Goal: Task Accomplishment & Management: Complete application form

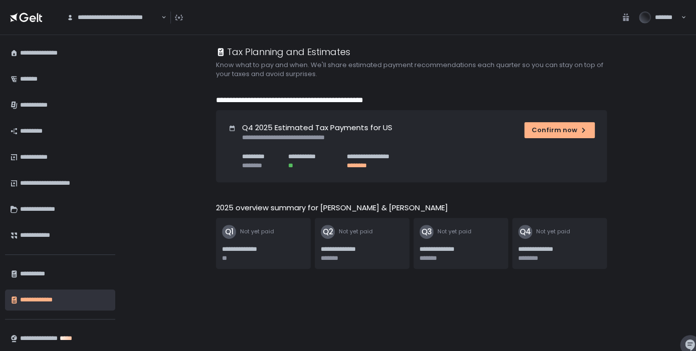
click at [143, 23] on div "**********" at bounding box center [114, 17] width 96 height 11
click at [129, 181] on div "**********" at bounding box center [408, 193] width 576 height 316
click at [66, 58] on div "**********" at bounding box center [65, 53] width 90 height 17
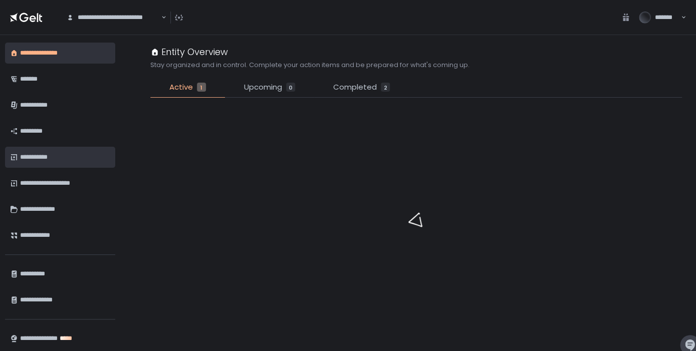
click at [60, 156] on div "**********" at bounding box center [65, 157] width 90 height 17
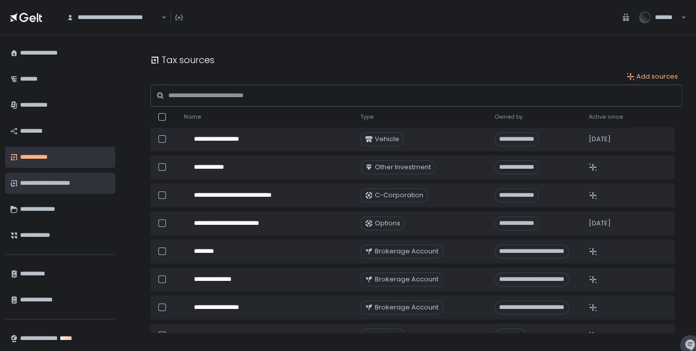
click at [56, 177] on div "**********" at bounding box center [65, 183] width 90 height 17
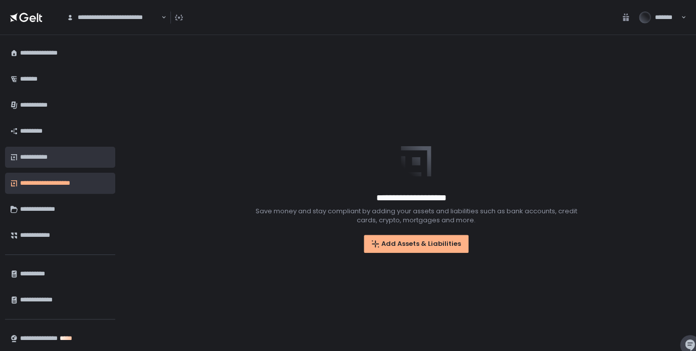
click at [46, 164] on div "**********" at bounding box center [65, 157] width 90 height 17
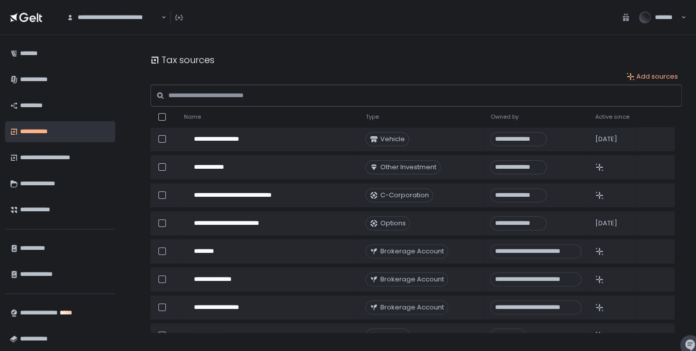
scroll to position [32, 0]
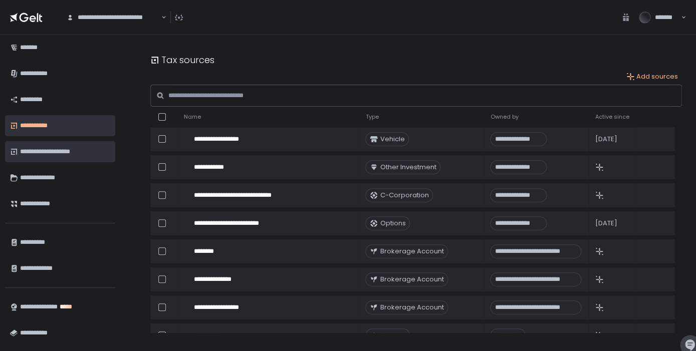
click at [63, 155] on div "**********" at bounding box center [65, 151] width 90 height 17
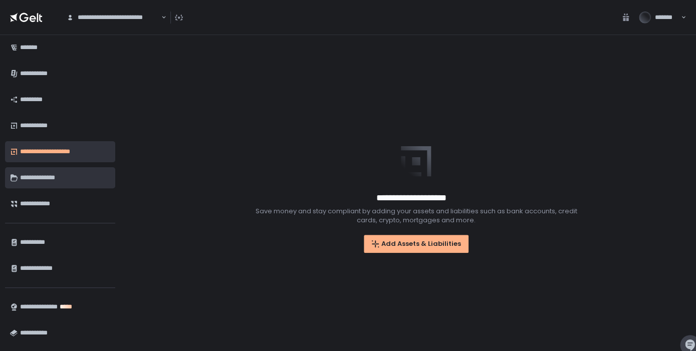
click at [57, 171] on div "**********" at bounding box center [65, 177] width 90 height 17
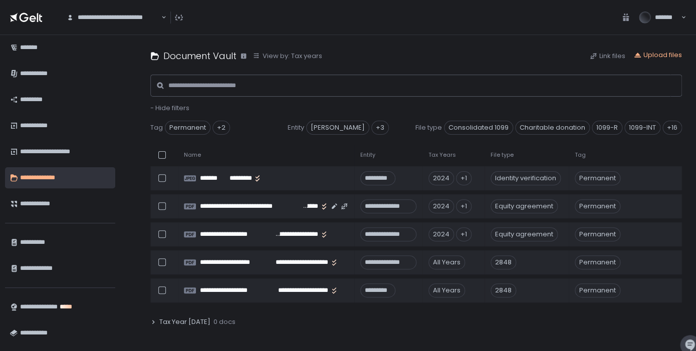
scroll to position [14, 0]
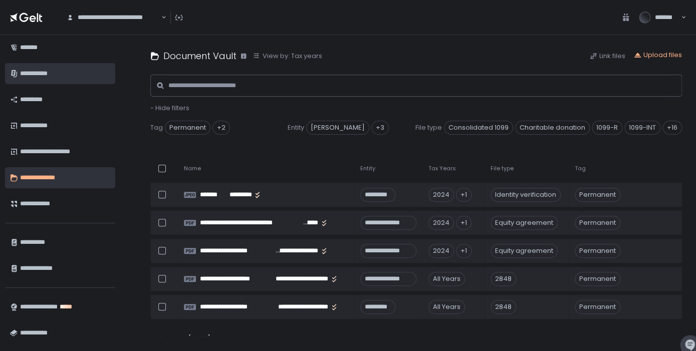
click at [46, 71] on div "**********" at bounding box center [65, 73] width 90 height 17
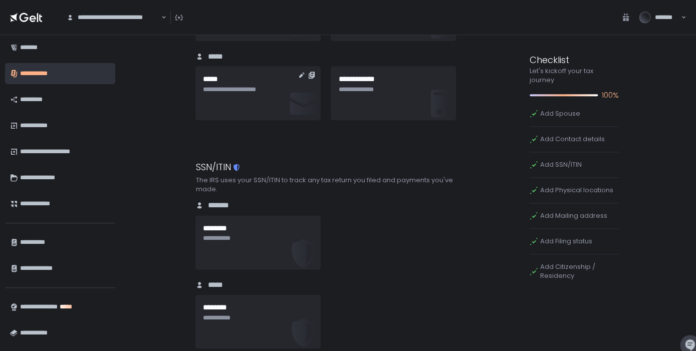
scroll to position [345, 0]
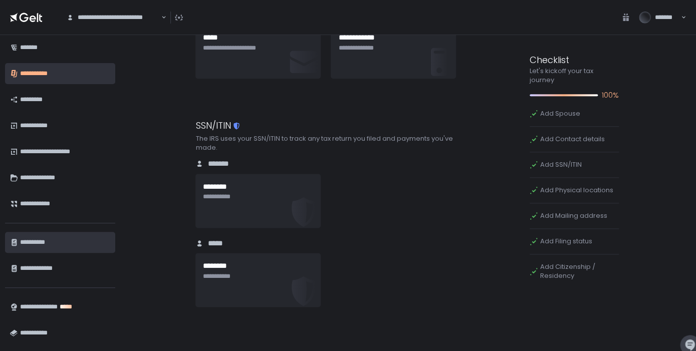
click at [57, 245] on div "**********" at bounding box center [65, 242] width 90 height 17
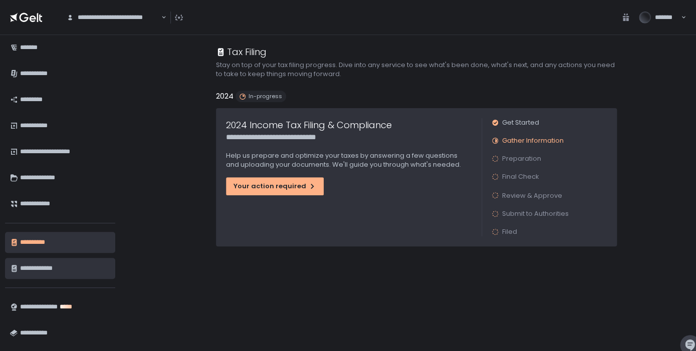
click at [54, 263] on div "**********" at bounding box center [65, 268] width 90 height 17
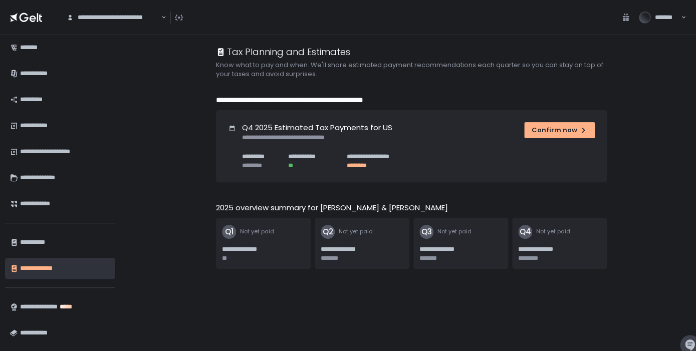
click at [41, 39] on div "**********" at bounding box center [60, 193] width 120 height 316
click at [119, 19] on div "**********" at bounding box center [114, 17] width 96 height 11
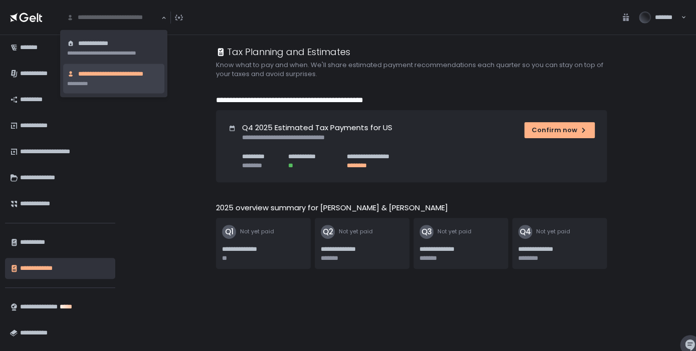
click at [119, 19] on input "Search for option" at bounding box center [114, 18] width 94 height 10
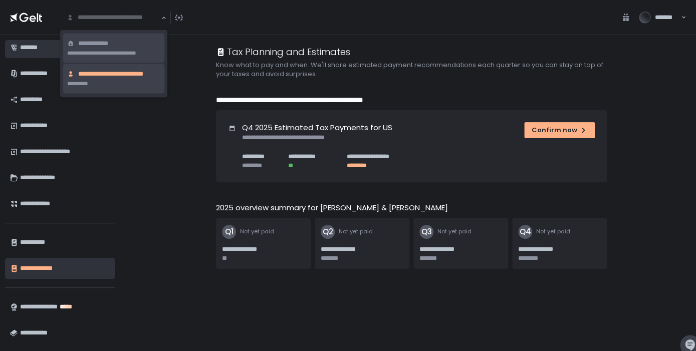
click at [42, 52] on div "*******" at bounding box center [65, 47] width 90 height 17
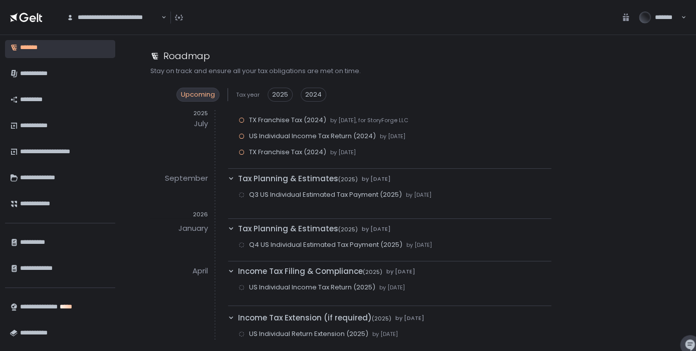
scroll to position [48, 0]
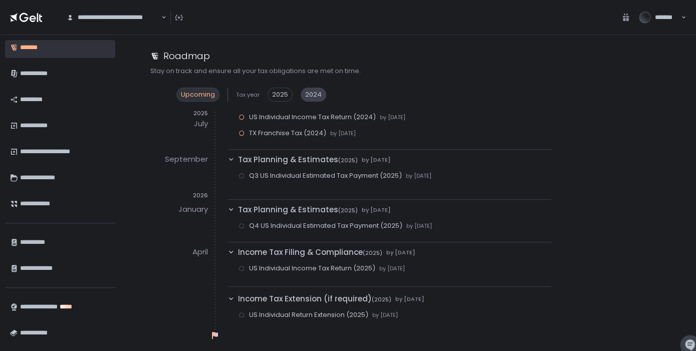
click at [314, 99] on span "2024" at bounding box center [313, 94] width 17 height 9
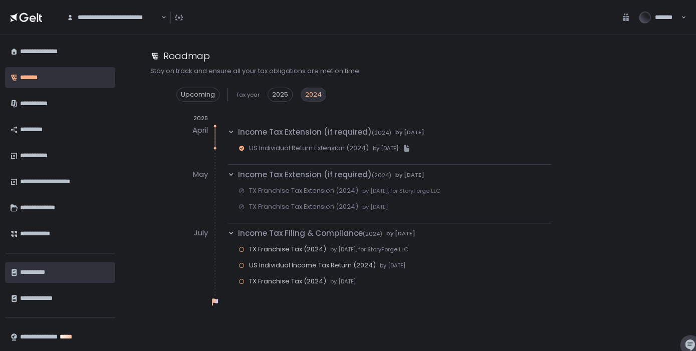
scroll to position [0, 0]
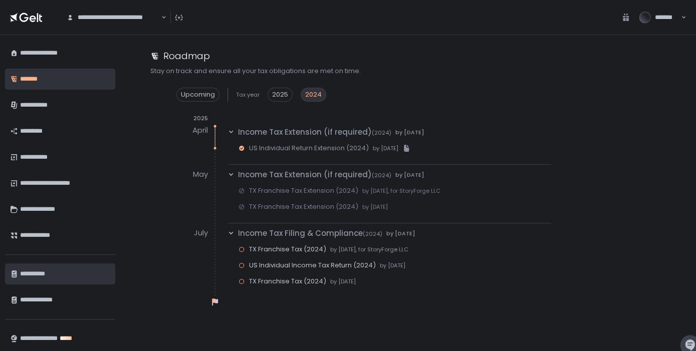
click at [43, 267] on div "**********" at bounding box center [65, 274] width 90 height 17
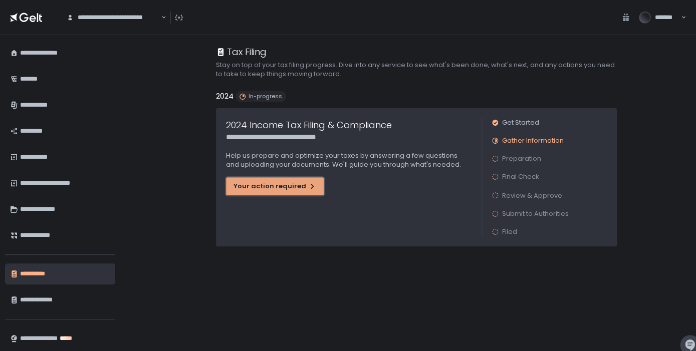
click at [304, 180] on button "Your action required" at bounding box center [275, 186] width 98 height 18
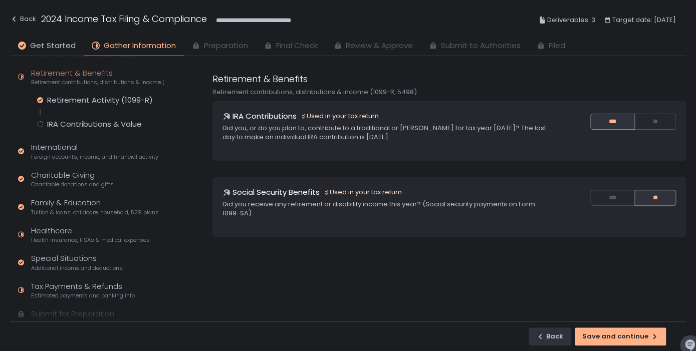
scroll to position [196, 0]
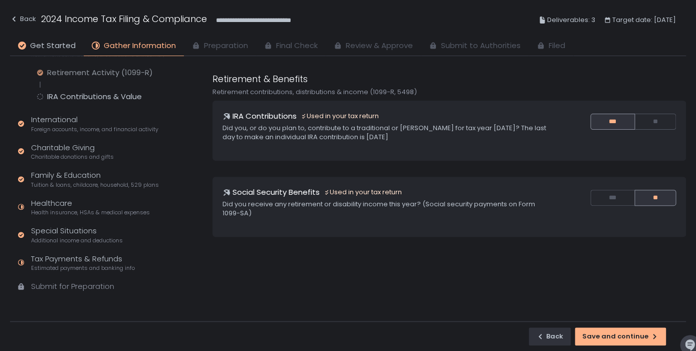
click at [68, 253] on div "Quick Assessment Tax Profile Contact info, residence, and dependents Employment…" at bounding box center [89, 91] width 158 height 461
click at [67, 259] on div "Tax Payments & Refunds Estimated payments and banking info" at bounding box center [83, 263] width 104 height 19
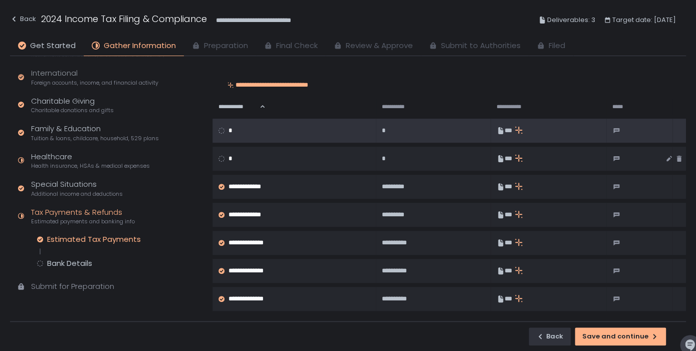
scroll to position [66, 0]
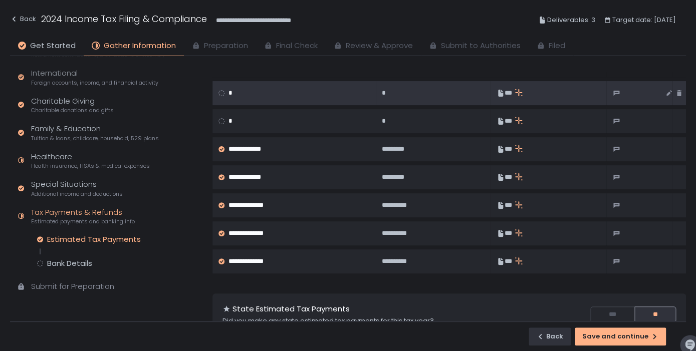
click at [250, 93] on div "*" at bounding box center [291, 93] width 145 height 9
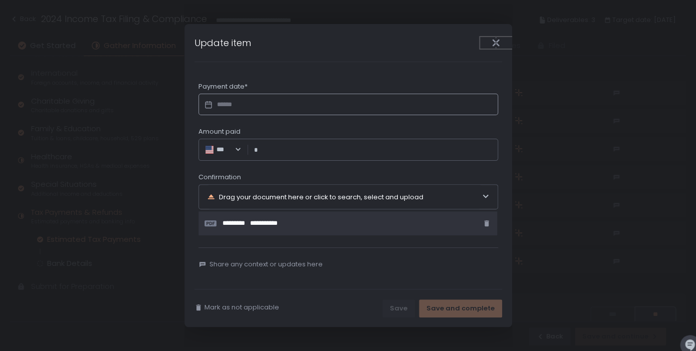
click at [504, 43] on button "Close" at bounding box center [496, 43] width 32 height 12
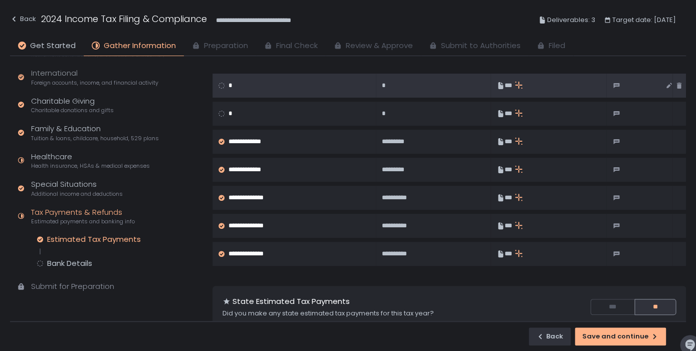
scroll to position [57, 0]
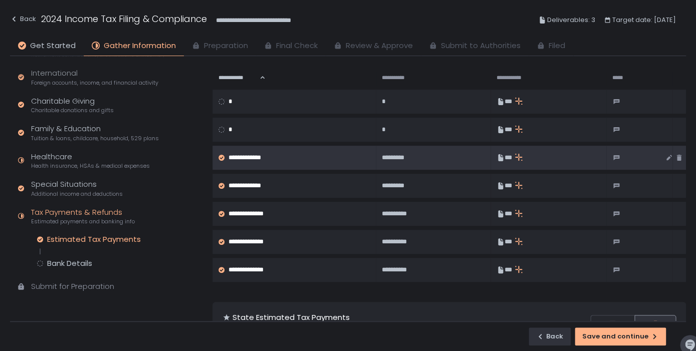
click at [439, 156] on div "*********" at bounding box center [431, 157] width 99 height 9
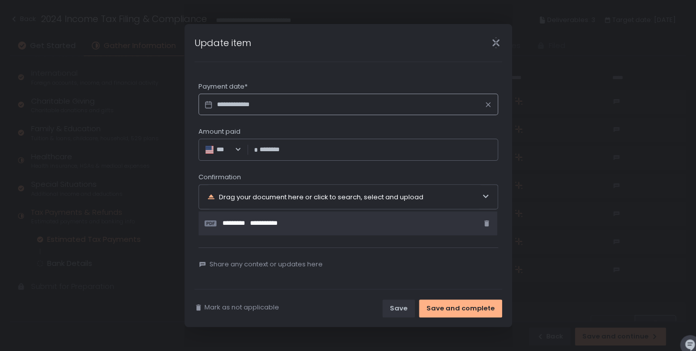
click at [497, 41] on icon "Close" at bounding box center [496, 42] width 7 height 13
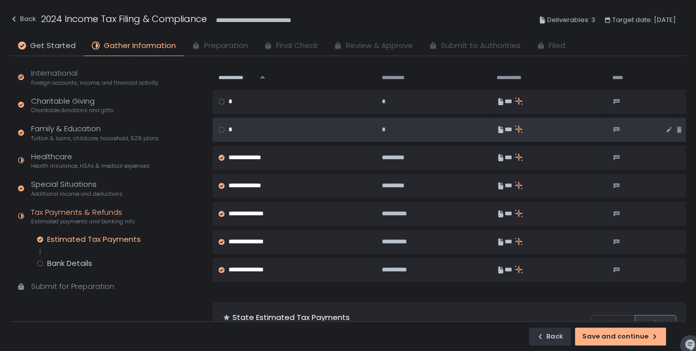
click at [403, 137] on td "*" at bounding box center [433, 130] width 115 height 24
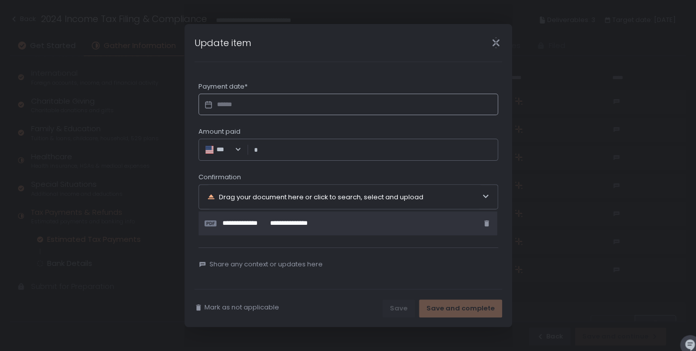
click at [497, 42] on icon "Close" at bounding box center [496, 43] width 11 height 11
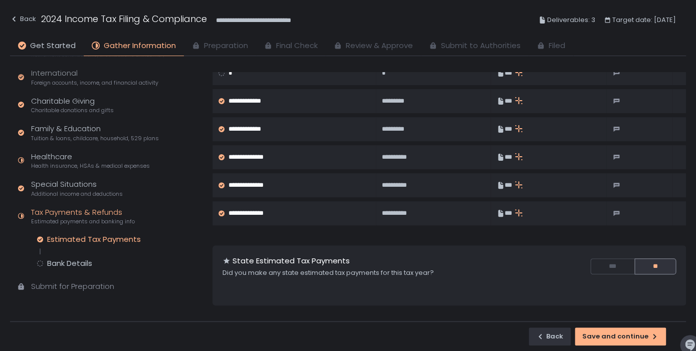
scroll to position [116, 0]
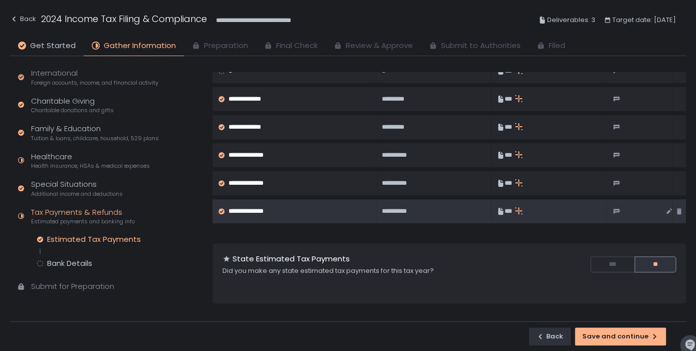
click at [341, 214] on div "**********" at bounding box center [291, 211] width 145 height 9
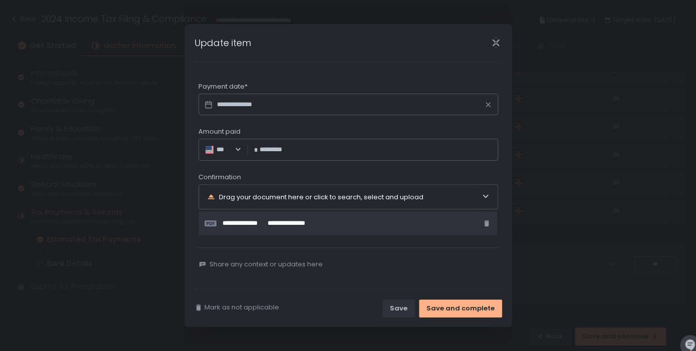
click at [497, 46] on icon "Close" at bounding box center [496, 43] width 11 height 11
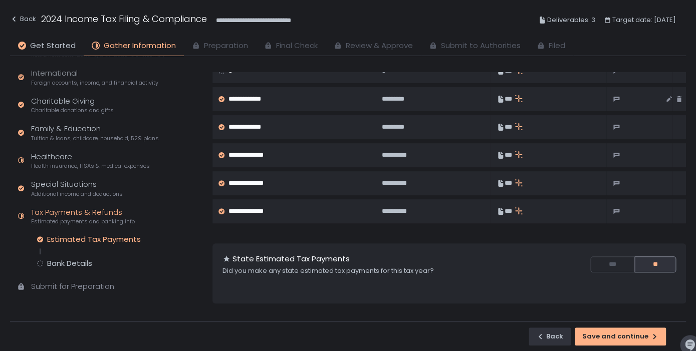
scroll to position [0, 0]
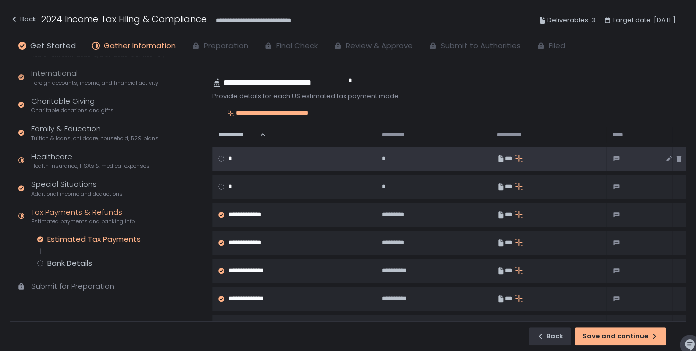
click at [648, 158] on div at bounding box center [639, 159] width 52 height 8
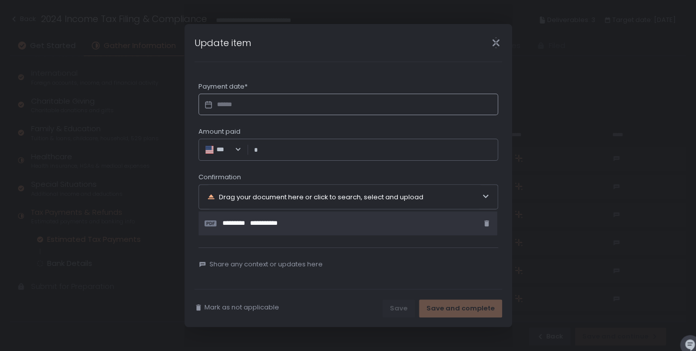
click at [493, 45] on div "Update item" at bounding box center [349, 43] width 328 height 38
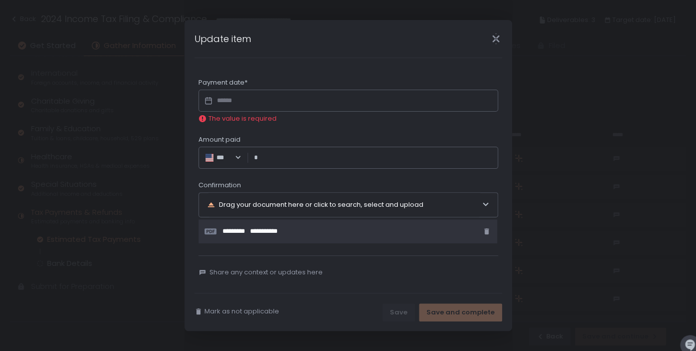
click at [495, 39] on icon "Close" at bounding box center [496, 39] width 11 height 11
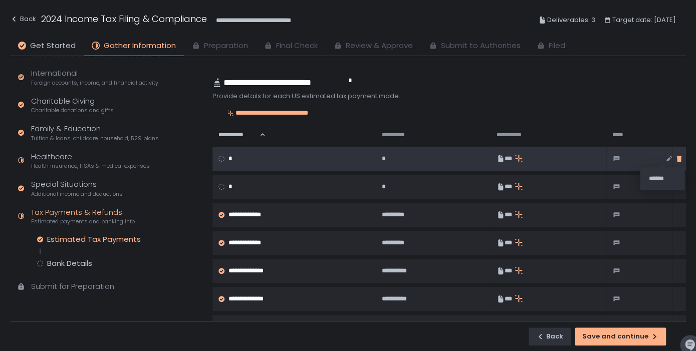
click at [677, 158] on icon "button" at bounding box center [679, 159] width 5 height 6
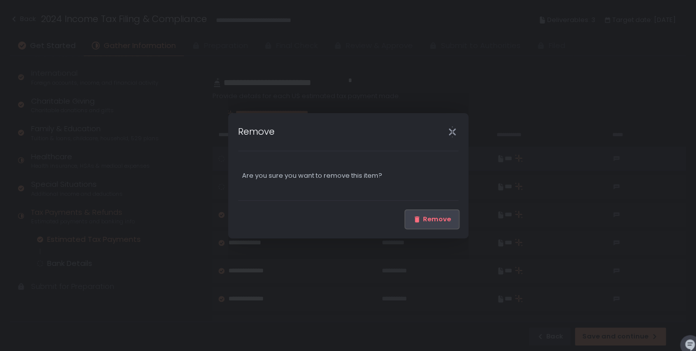
click at [438, 217] on div "Remove" at bounding box center [432, 219] width 38 height 9
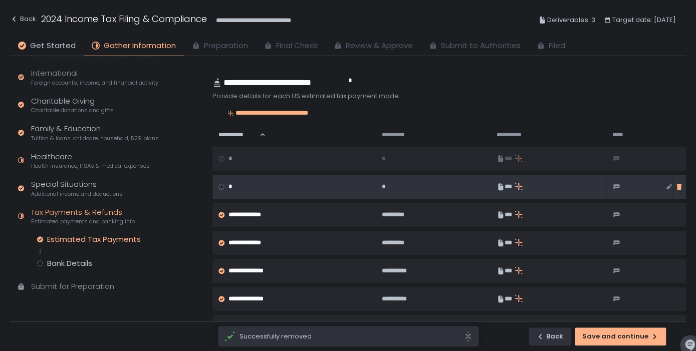
click at [677, 186] on icon "button" at bounding box center [679, 187] width 5 height 6
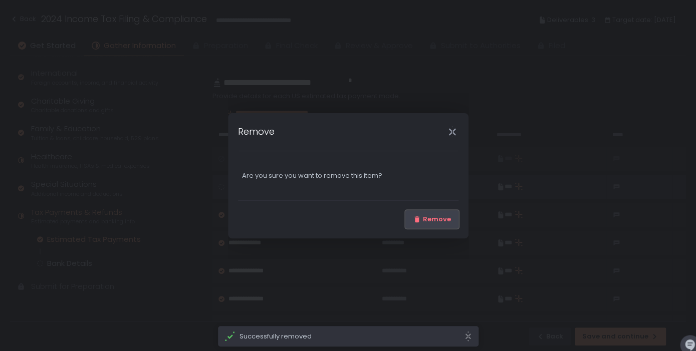
click at [451, 214] on button "Remove" at bounding box center [432, 220] width 53 height 18
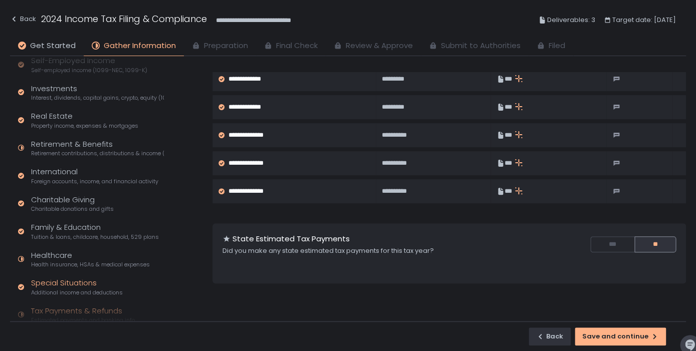
scroll to position [87, 0]
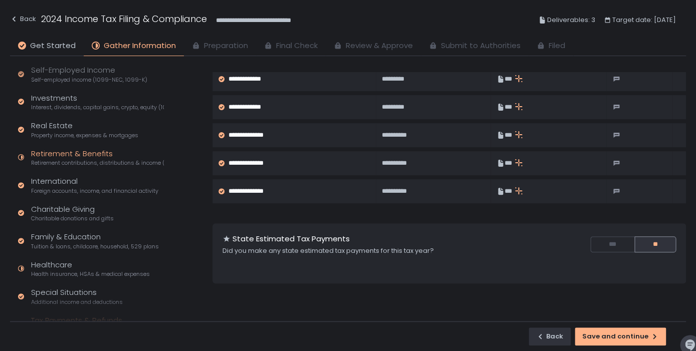
click at [93, 158] on div "Retirement & Benefits Retirement contributions, distributions & income (1099-R,…" at bounding box center [97, 157] width 133 height 19
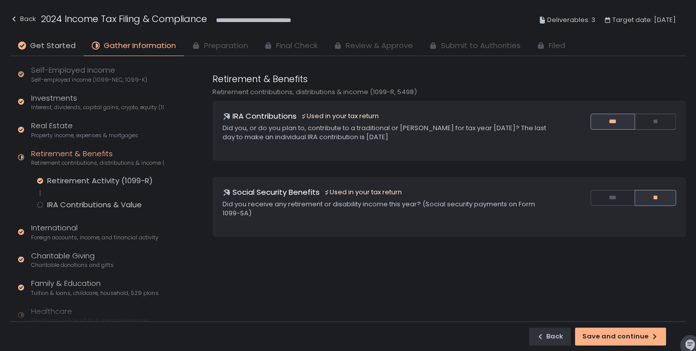
click at [280, 113] on h1 "IRA Contributions" at bounding box center [265, 117] width 64 height 12
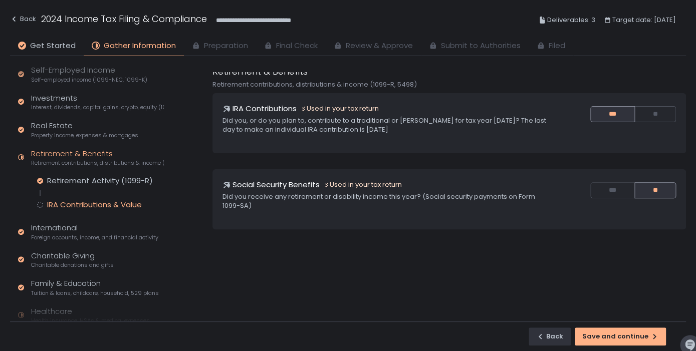
click at [125, 202] on div "IRA Contributions & Value" at bounding box center [94, 205] width 95 height 10
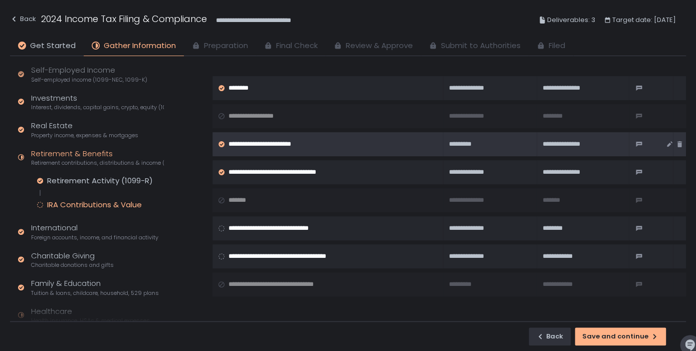
scroll to position [110, 0]
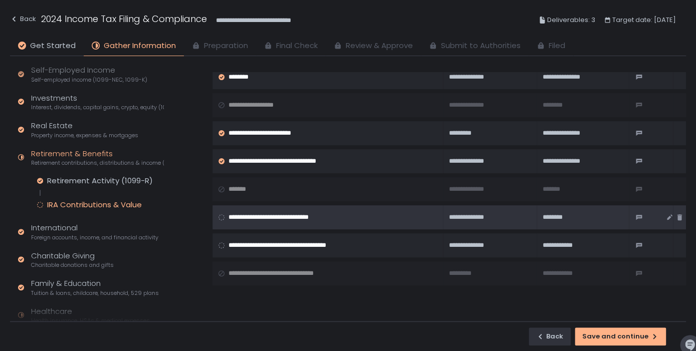
click at [328, 217] on span "**********" at bounding box center [279, 217] width 100 height 9
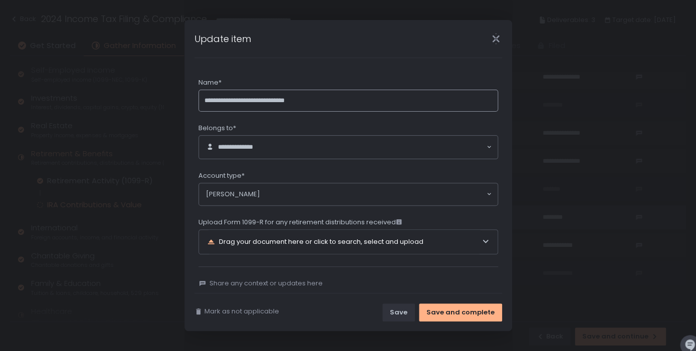
scroll to position [17, 0]
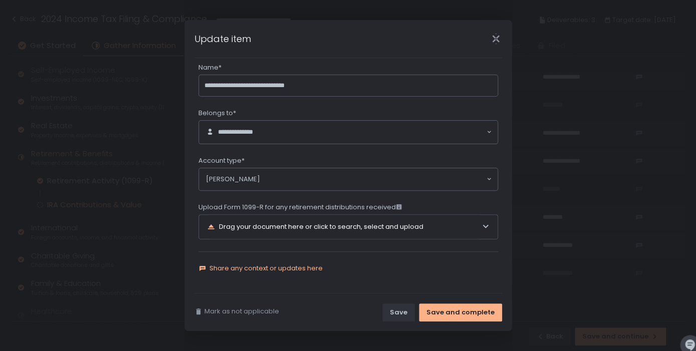
click at [266, 268] on span "Share any context or updates here" at bounding box center [266, 268] width 113 height 9
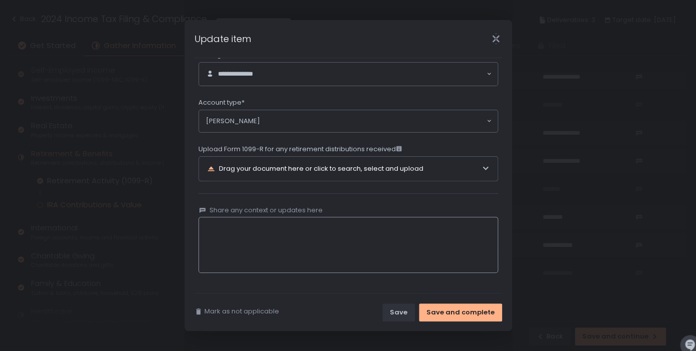
scroll to position [75, 0]
type textarea "**********"
click at [228, 310] on span "Mark as not applicable" at bounding box center [242, 311] width 75 height 9
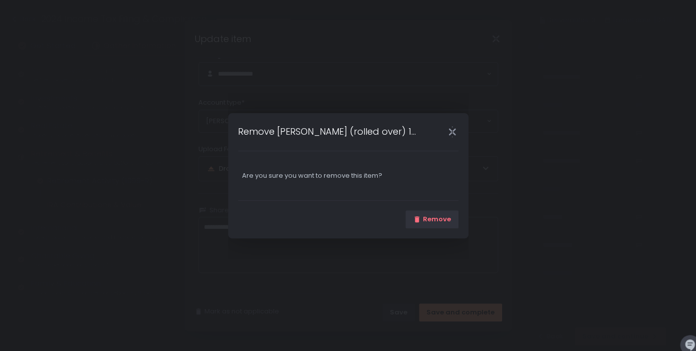
click at [452, 132] on icon "Close" at bounding box center [452, 132] width 11 height 11
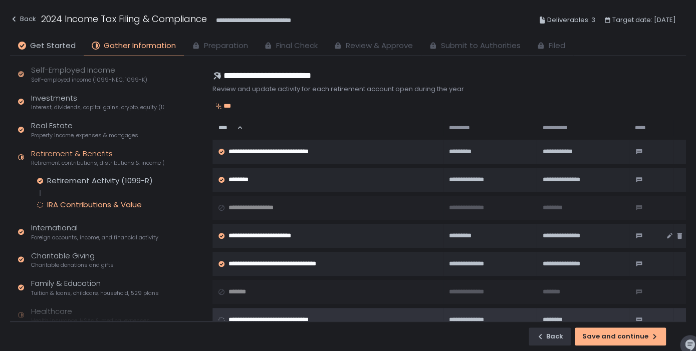
scroll to position [49, 0]
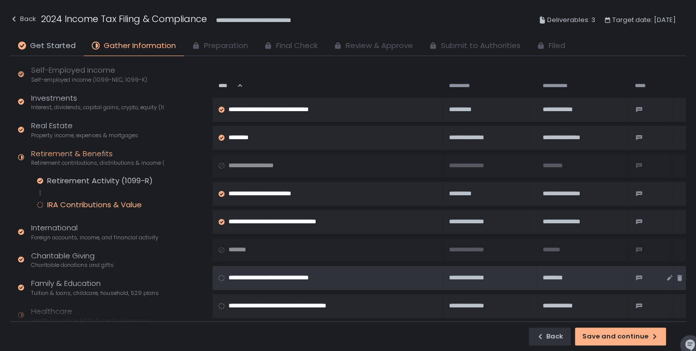
click at [268, 280] on span "**********" at bounding box center [279, 278] width 100 height 9
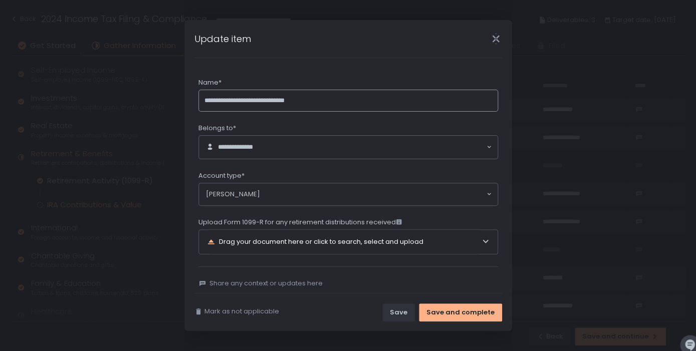
scroll to position [17, 0]
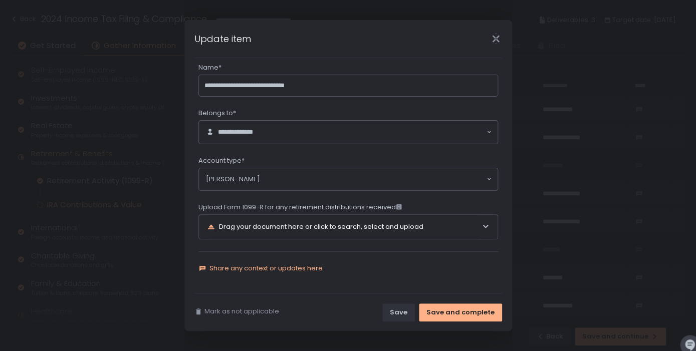
click at [268, 270] on span "Share any context or updates here" at bounding box center [266, 268] width 113 height 9
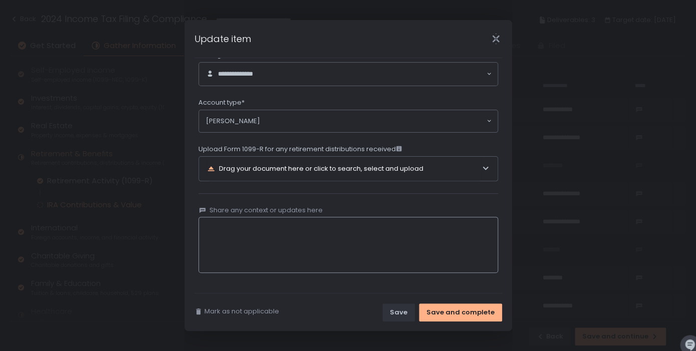
scroll to position [75, 0]
type textarea "**********"
click at [446, 313] on div "Save and complete" at bounding box center [461, 312] width 68 height 9
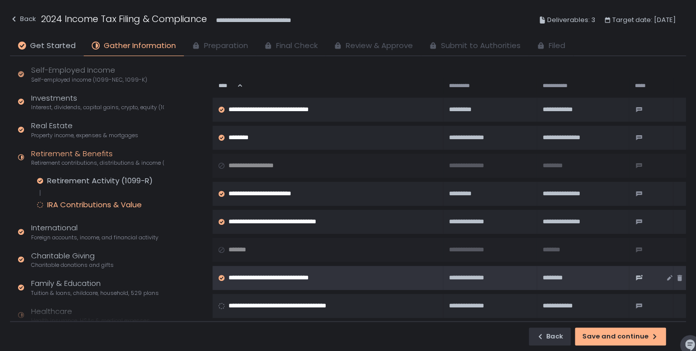
click at [350, 269] on td "**********" at bounding box center [328, 278] width 231 height 24
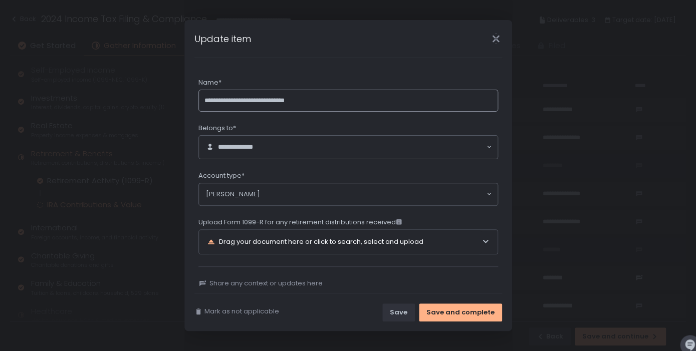
scroll to position [17, 0]
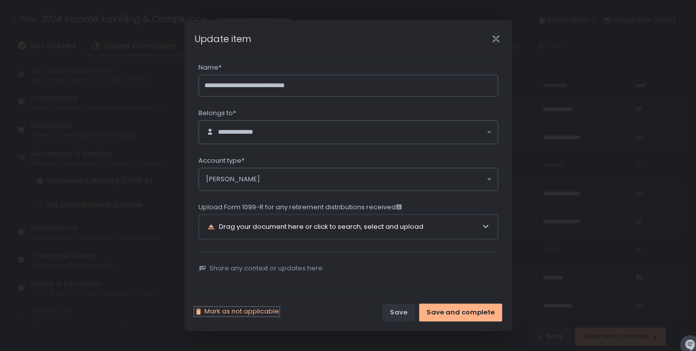
click at [252, 315] on span "Mark as not applicable" at bounding box center [242, 311] width 75 height 9
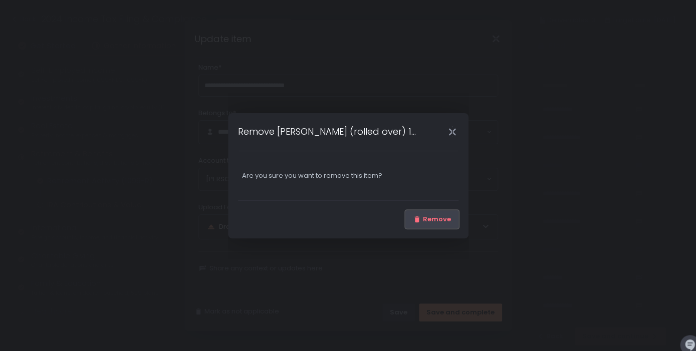
click at [429, 216] on div "Remove" at bounding box center [432, 219] width 38 height 9
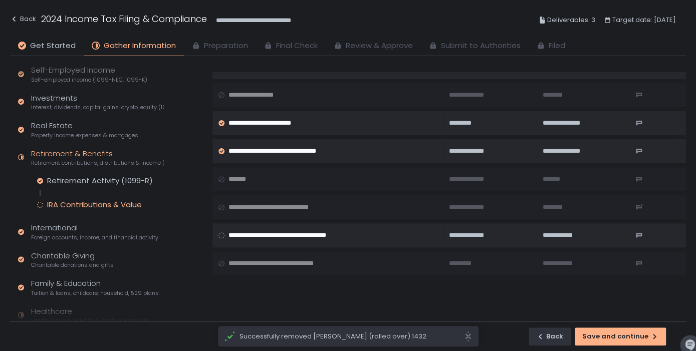
scroll to position [143, 0]
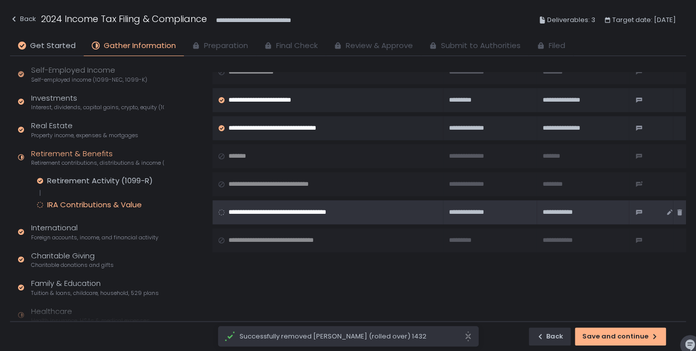
click at [339, 207] on td "**********" at bounding box center [328, 213] width 231 height 24
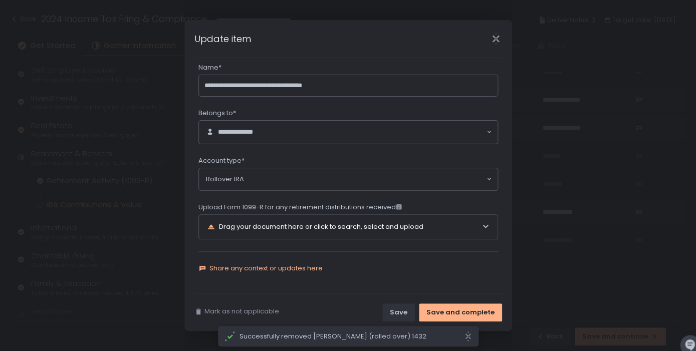
click at [304, 272] on span "Share any context or updates here" at bounding box center [266, 268] width 113 height 9
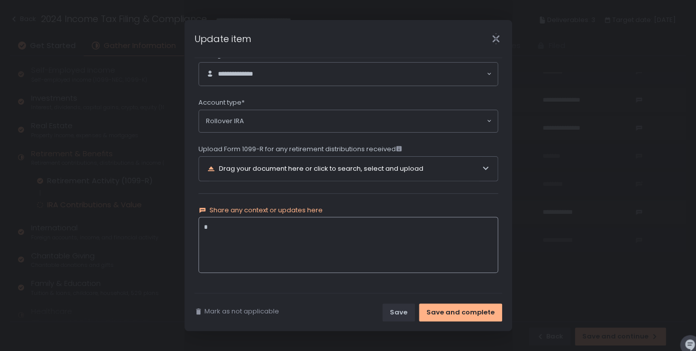
scroll to position [75, 0]
type textarea "**********"
click at [243, 314] on span "Mark as not applicable" at bounding box center [242, 311] width 75 height 9
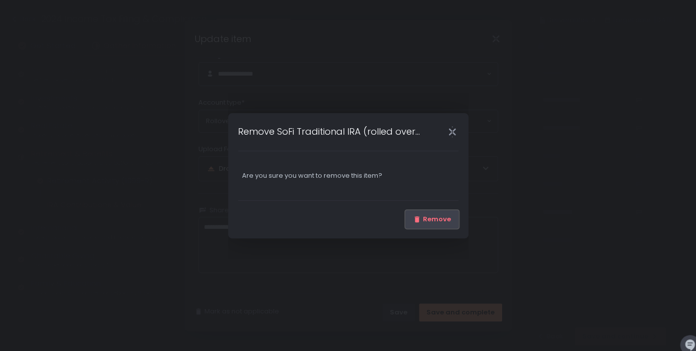
click at [439, 218] on div "Remove" at bounding box center [432, 219] width 38 height 9
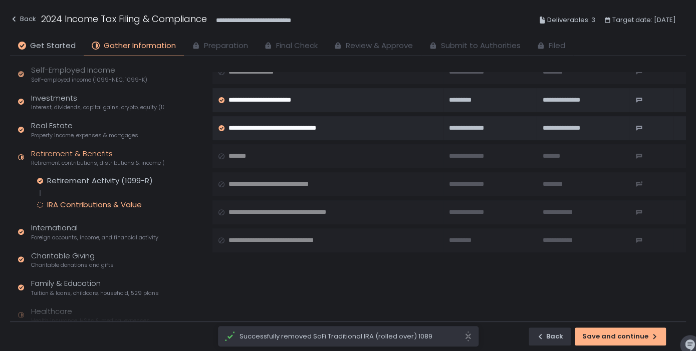
scroll to position [196, 0]
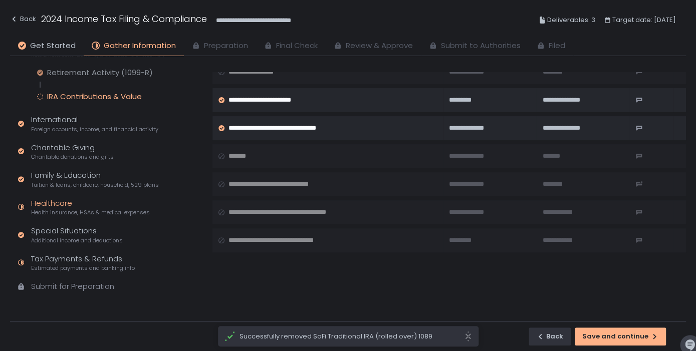
click at [67, 208] on div "Healthcare Health insurance, HSAs & medical expenses" at bounding box center [90, 207] width 119 height 19
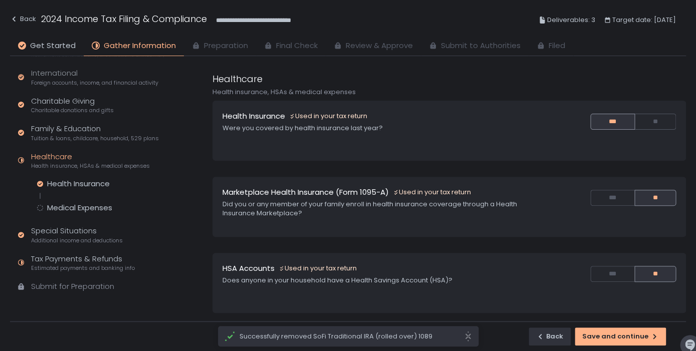
scroll to position [196, 0]
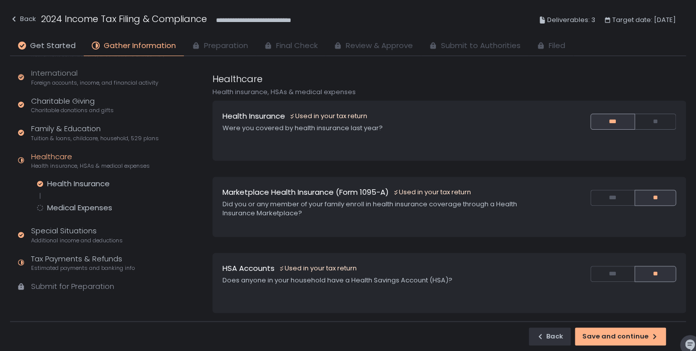
click at [93, 200] on div "Health Insurance Medical Expenses" at bounding box center [100, 196] width 127 height 34
click at [93, 206] on div "Medical Expenses" at bounding box center [79, 208] width 65 height 10
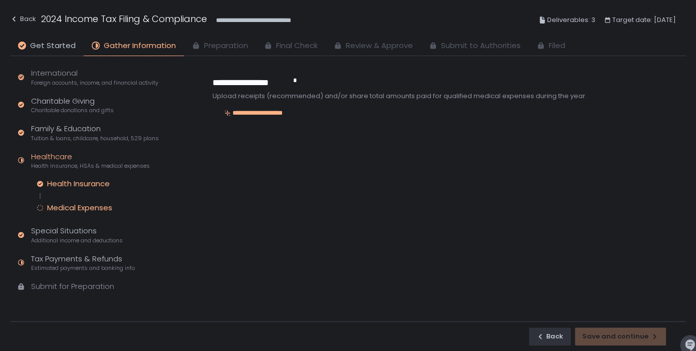
click at [70, 182] on div "Health Insurance" at bounding box center [78, 184] width 63 height 10
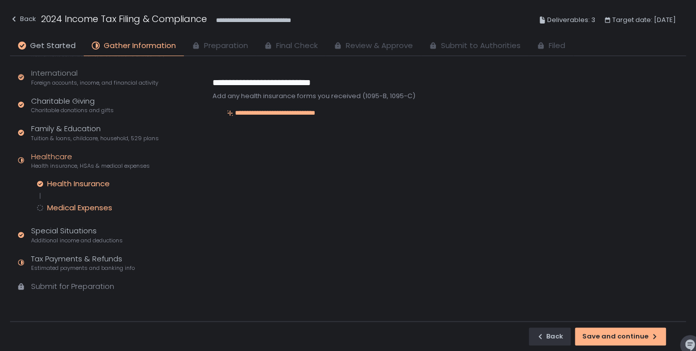
click at [87, 203] on div "Medical Expenses" at bounding box center [79, 208] width 65 height 10
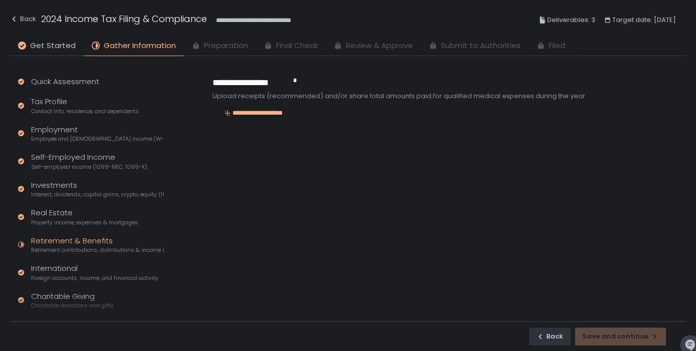
click at [85, 250] on span "Retirement contributions, distributions & income (1099-R, 5498)" at bounding box center [97, 251] width 133 height 8
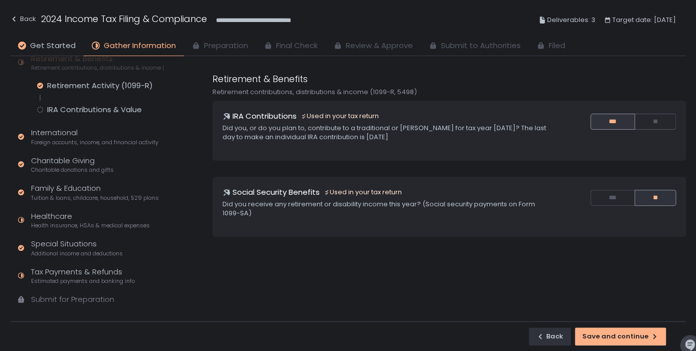
scroll to position [187, 0]
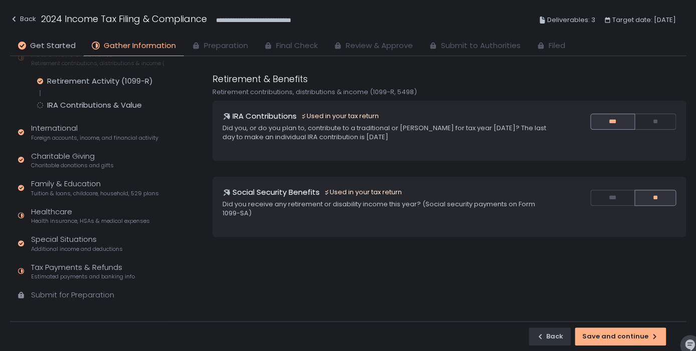
click at [105, 114] on div "Quick Assessment Tax Profile Contact info, residence, and dependents Employment…" at bounding box center [89, 99] width 158 height 461
click at [107, 110] on div "IRA Contributions & Value" at bounding box center [94, 105] width 95 height 10
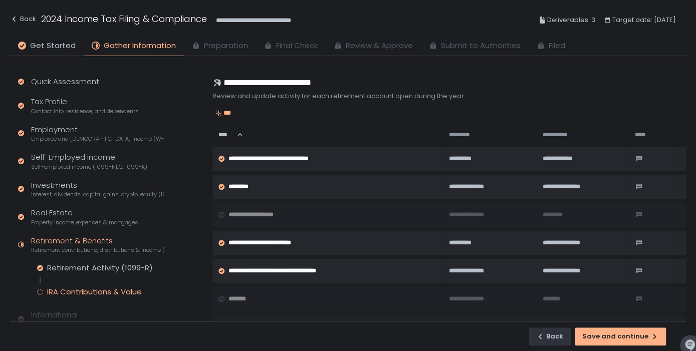
click at [93, 89] on div "Quick Assessment Tax Profile Contact info, residence, and dependents Employment…" at bounding box center [89, 286] width 158 height 461
click at [90, 107] on div "Tax Profile Contact info, residence, and dependents" at bounding box center [85, 105] width 108 height 19
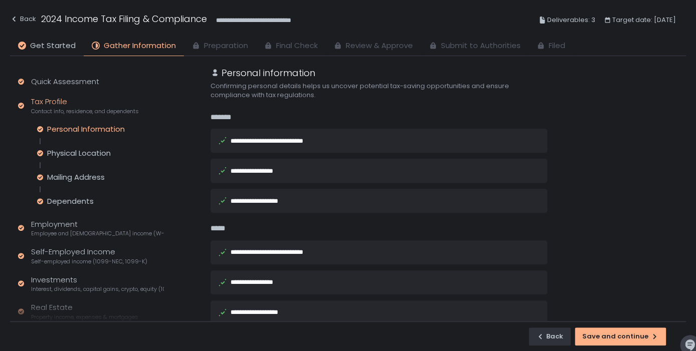
scroll to position [80, 0]
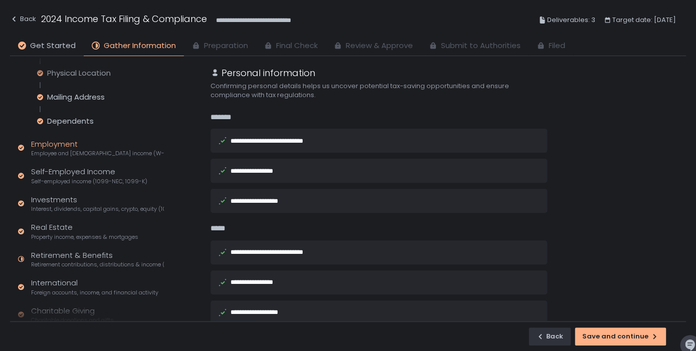
click at [85, 142] on div "Employment Employee and [DEMOGRAPHIC_DATA] income (W-2s)" at bounding box center [97, 148] width 133 height 19
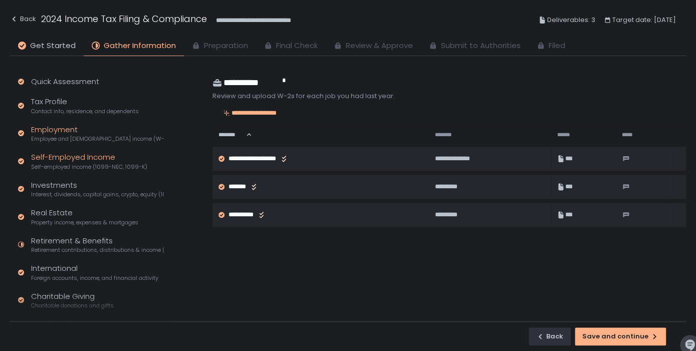
click at [77, 160] on div "Self-Employed Income Self-employed income (1099-NEC, 1099-K)" at bounding box center [89, 161] width 116 height 19
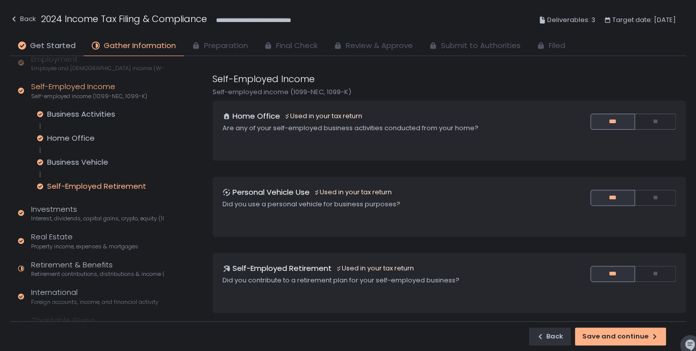
scroll to position [82, 0]
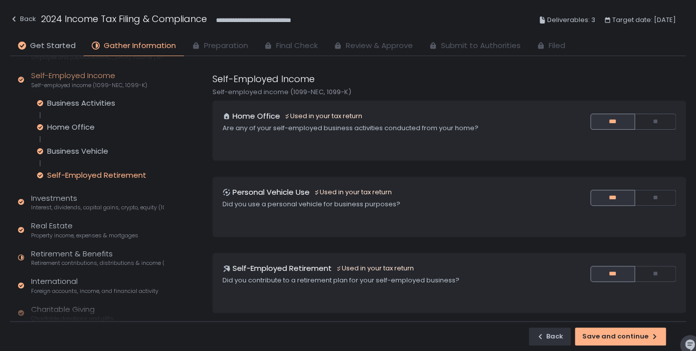
click at [84, 174] on div "Self-Employed Retirement" at bounding box center [96, 175] width 99 height 10
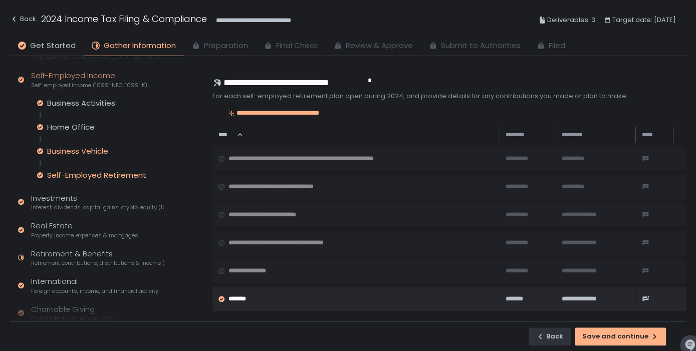
click at [88, 148] on div "Business Vehicle" at bounding box center [77, 151] width 61 height 10
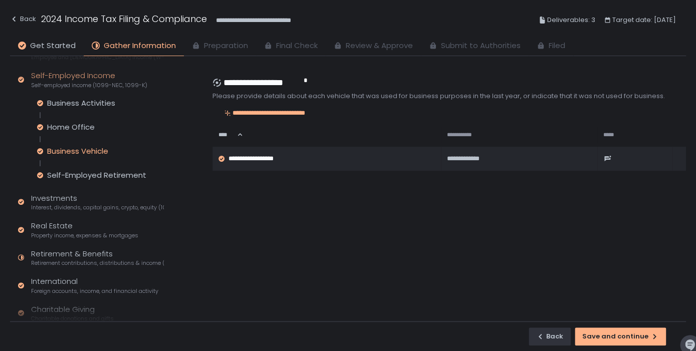
click at [89, 122] on div "Business Activities Home Office Business Vehicle Self-Employed Retirement" at bounding box center [100, 139] width 127 height 82
click at [88, 127] on div "Home Office" at bounding box center [71, 127] width 48 height 10
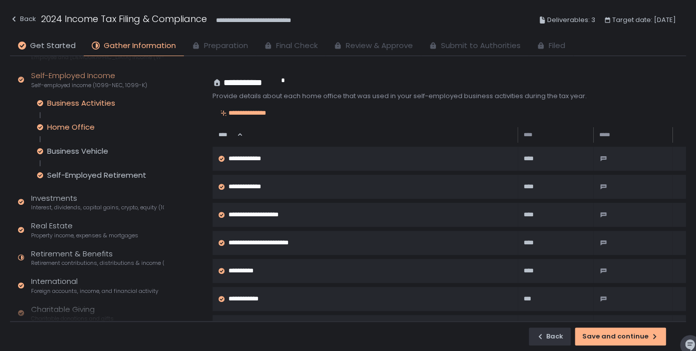
click at [90, 100] on div "Business Activities" at bounding box center [81, 103] width 68 height 10
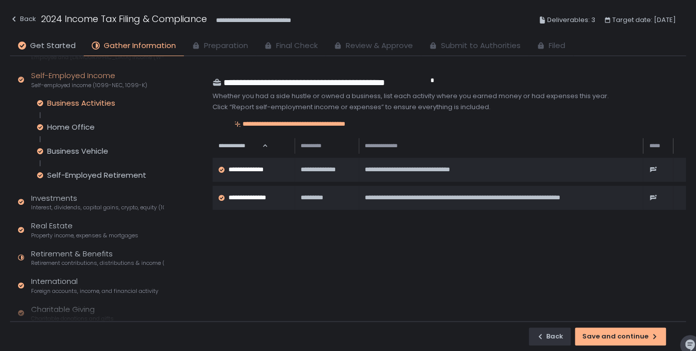
scroll to position [151, 0]
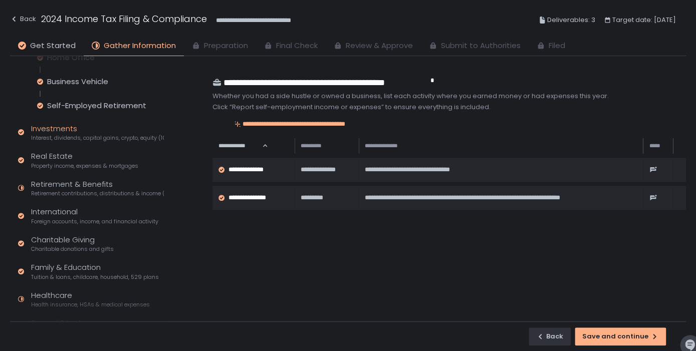
click at [83, 133] on div "Investments Interest, dividends, capital gains, crypto, equity (1099s, K-1s)" at bounding box center [97, 132] width 133 height 19
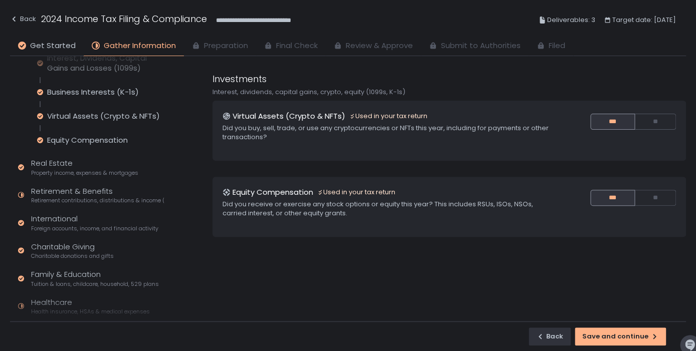
scroll to position [41, 0]
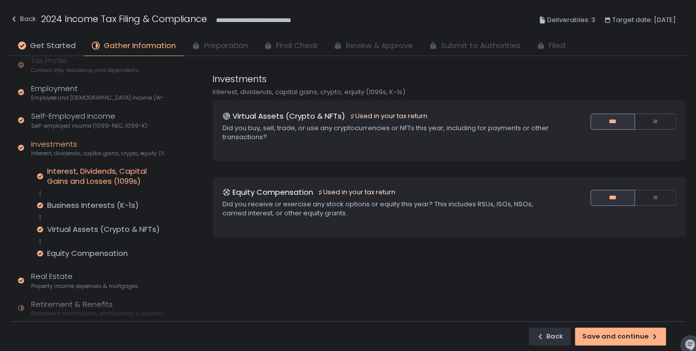
click at [76, 176] on div "Interest, Dividends, Capital Gains and Losses (1099s)" at bounding box center [105, 176] width 117 height 20
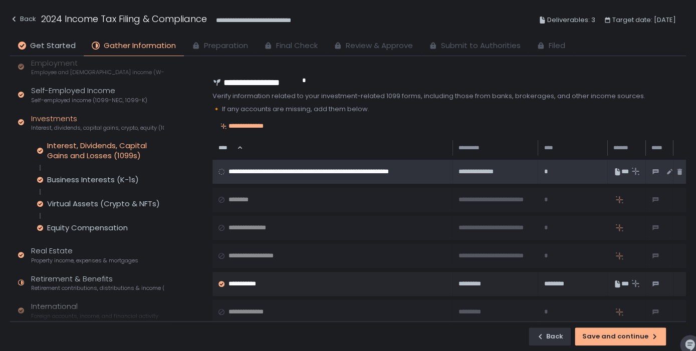
click at [301, 169] on span "**********" at bounding box center [338, 172] width 218 height 18
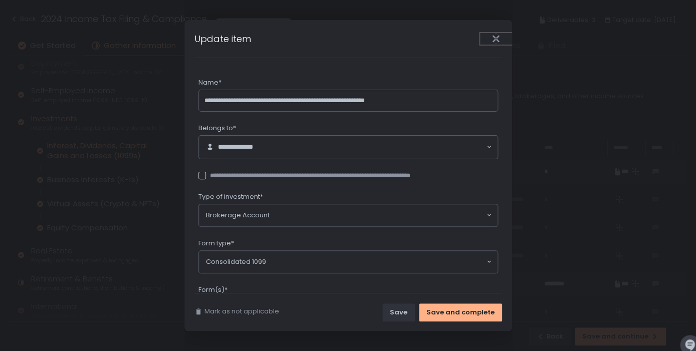
click at [490, 42] on button "Close" at bounding box center [496, 39] width 32 height 12
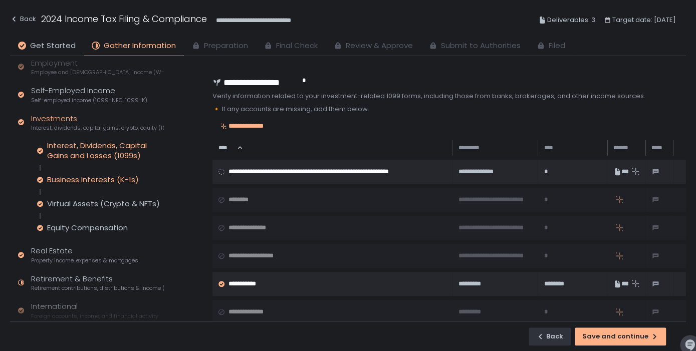
click at [111, 181] on div "Business Interests (K-1s)" at bounding box center [93, 180] width 92 height 10
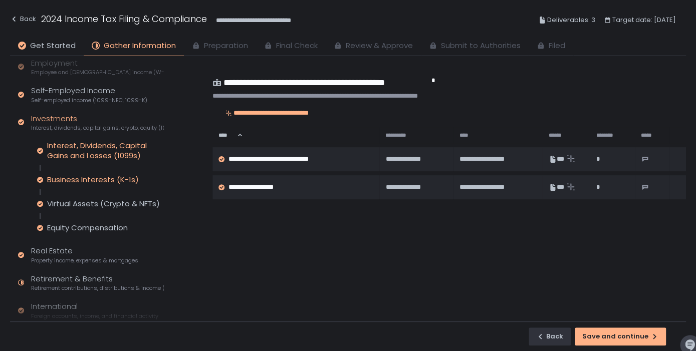
click at [115, 151] on div "Interest, Dividends, Capital Gains and Losses (1099s)" at bounding box center [105, 151] width 117 height 20
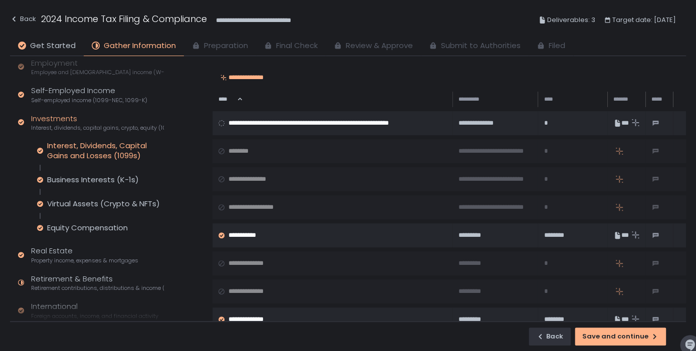
scroll to position [35, 0]
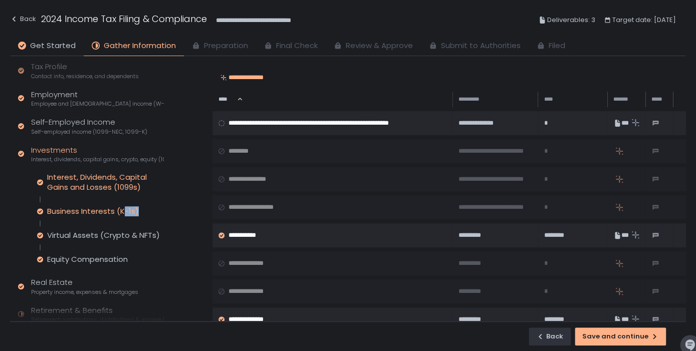
click at [124, 217] on div "Interest, Dividends, Capital Gains and Losses (1099s) Business Interests (K-1s)…" at bounding box center [100, 218] width 127 height 92
click at [122, 211] on div "Business Interests (K-1s)" at bounding box center [93, 212] width 92 height 10
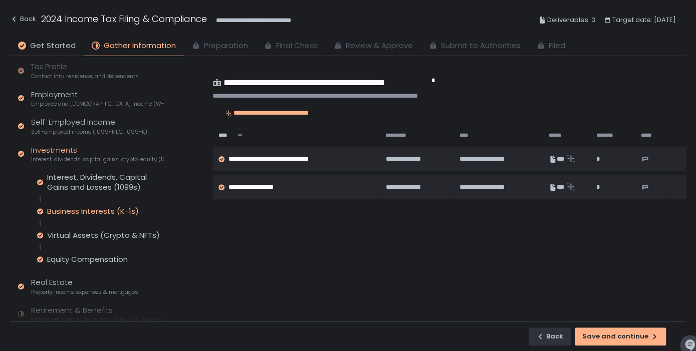
click at [118, 231] on div "Interest, Dividends, Capital Gains and Losses (1099s) Business Interests (K-1s)…" at bounding box center [100, 218] width 127 height 92
click at [118, 234] on div "Virtual Assets (Crypto & NFTs)" at bounding box center [103, 236] width 113 height 10
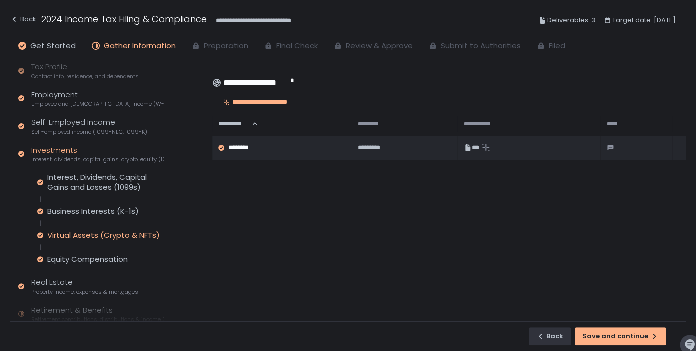
scroll to position [44, 0]
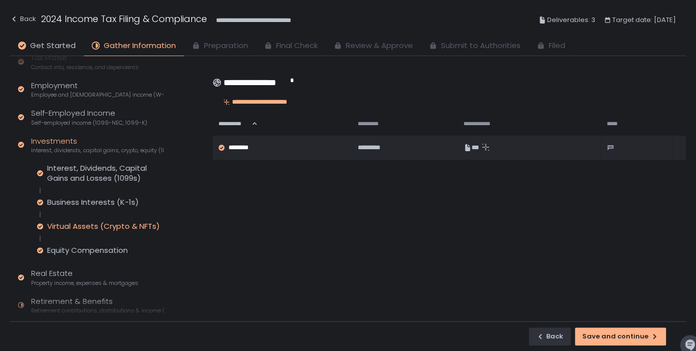
click at [112, 245] on div "Interest, Dividends, Capital Gains and Losses (1099s) Business Interests (K-1s)…" at bounding box center [100, 209] width 127 height 92
click at [112, 249] on div "Equity Compensation" at bounding box center [87, 251] width 81 height 10
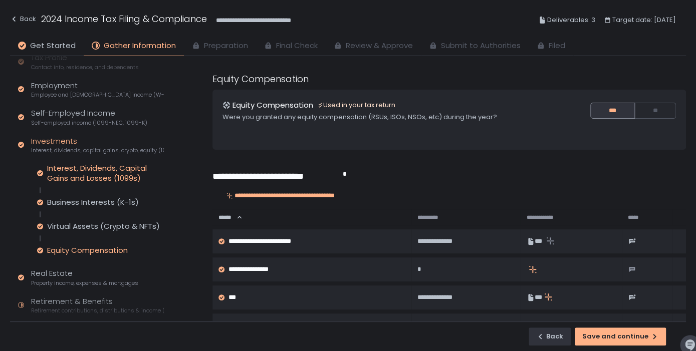
click at [117, 164] on div "Interest, Dividends, Capital Gains and Losses (1099s)" at bounding box center [105, 173] width 117 height 20
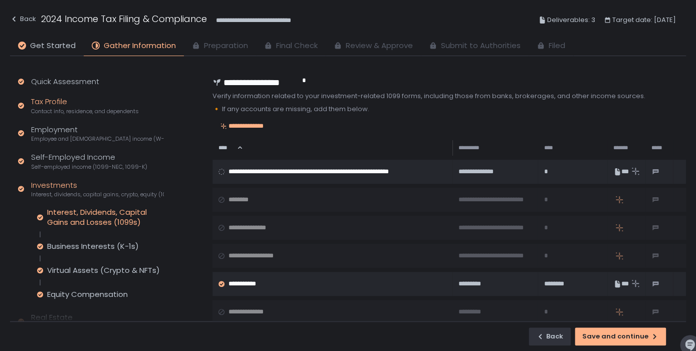
click at [108, 111] on span "Contact info, residence, and dependents" at bounding box center [85, 112] width 108 height 8
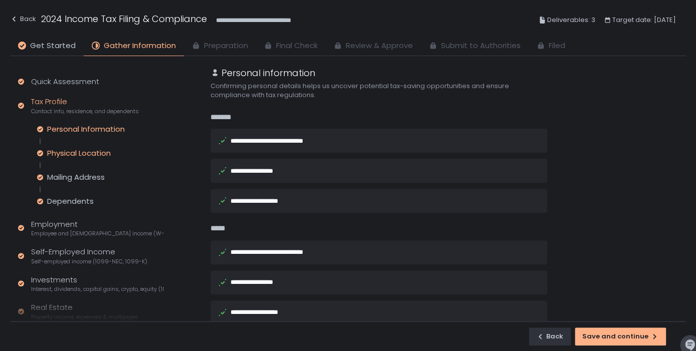
click at [104, 153] on div "Physical Location" at bounding box center [79, 153] width 64 height 10
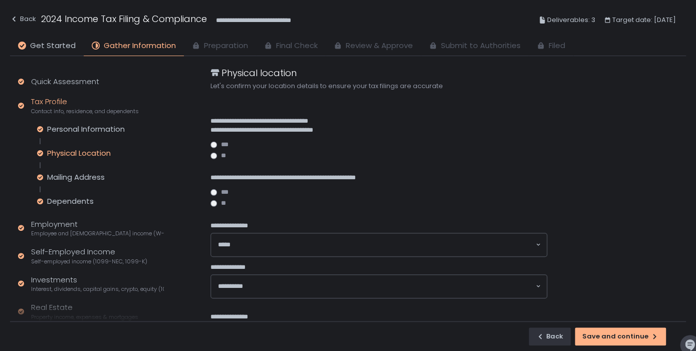
click at [100, 170] on div "Personal Information Physical Location Mailing Address Dependents" at bounding box center [100, 165] width 127 height 82
click at [98, 176] on div "Mailing Address" at bounding box center [76, 177] width 58 height 10
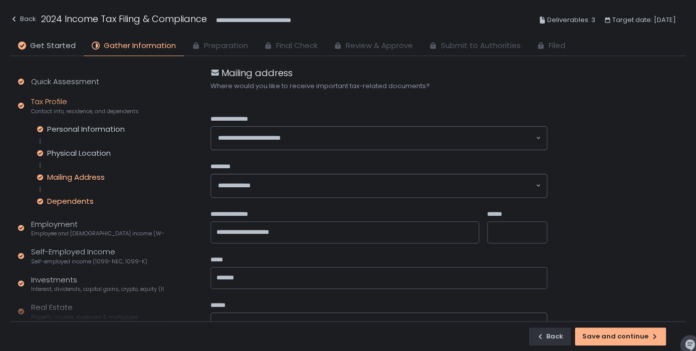
click at [88, 202] on div "Dependents" at bounding box center [70, 202] width 47 height 10
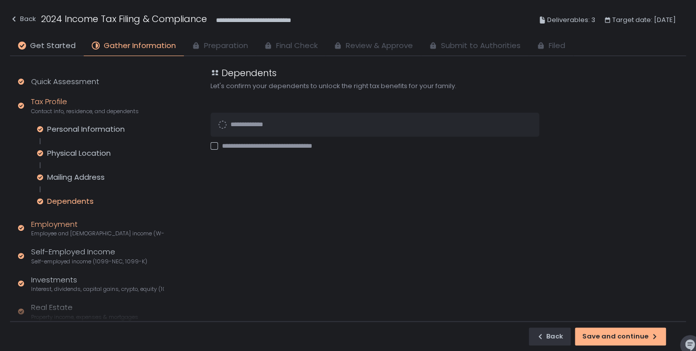
click at [90, 227] on div "Employment Employee and [DEMOGRAPHIC_DATA] income (W-2s)" at bounding box center [97, 228] width 133 height 19
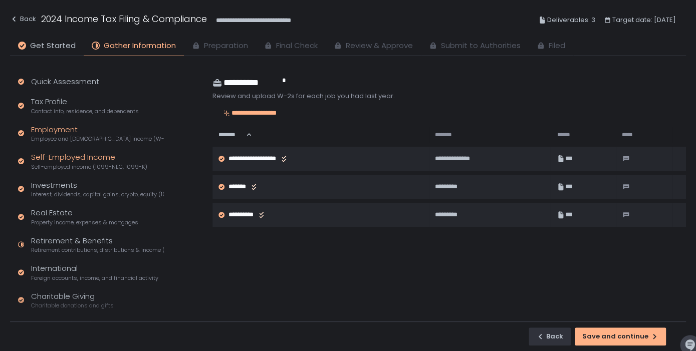
click at [92, 167] on span "Self-employed income (1099-NEC, 1099-K)" at bounding box center [89, 167] width 116 height 8
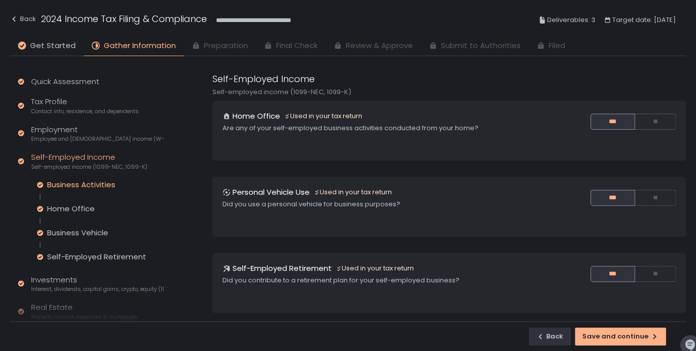
click at [99, 189] on div "Business Activities" at bounding box center [81, 185] width 68 height 10
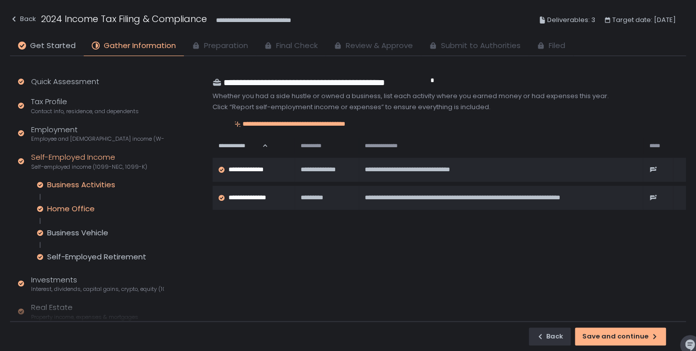
click at [83, 208] on div "Home Office" at bounding box center [71, 209] width 48 height 10
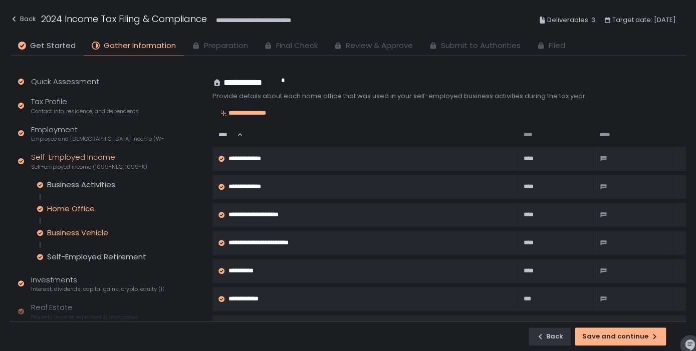
click at [94, 237] on div "Business Vehicle" at bounding box center [77, 233] width 61 height 10
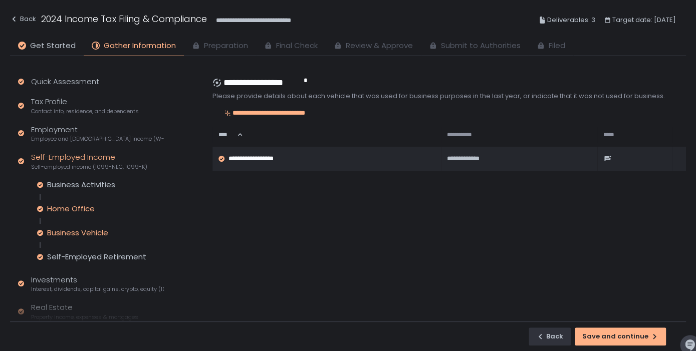
click at [87, 210] on div "Home Office" at bounding box center [71, 209] width 48 height 10
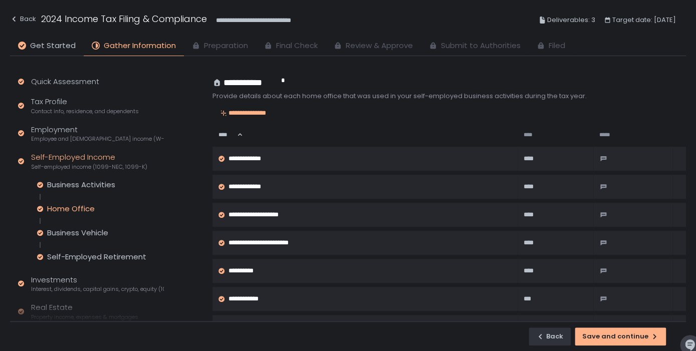
click at [98, 264] on div "Quick Assessment Tax Profile Contact info, residence, and dependents Employment…" at bounding box center [89, 310] width 158 height 509
click at [98, 261] on div "Self-Employed Retirement" at bounding box center [96, 257] width 99 height 10
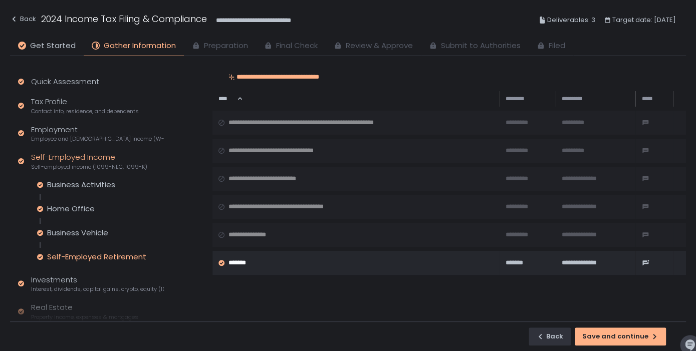
scroll to position [16, 0]
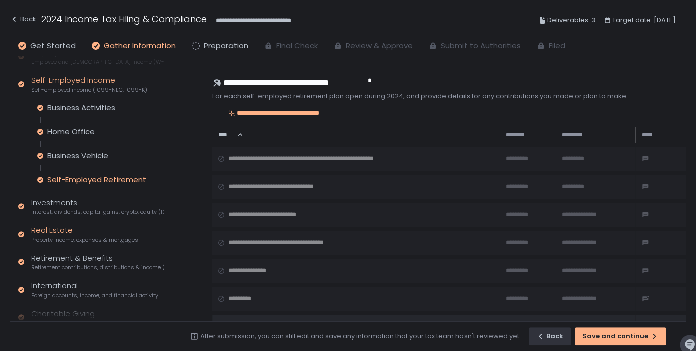
scroll to position [103, 0]
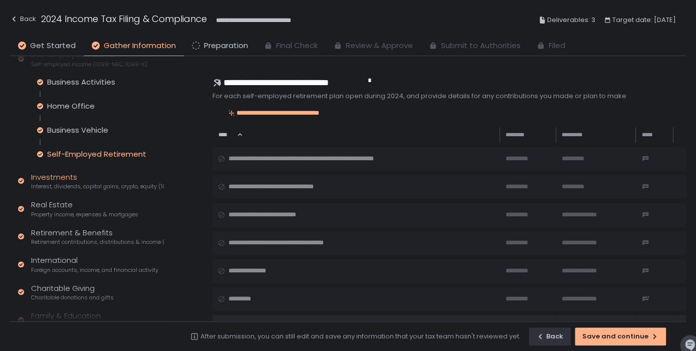
click at [90, 184] on span "Interest, dividends, capital gains, crypto, equity (1099s, K-1s)" at bounding box center [97, 187] width 133 height 8
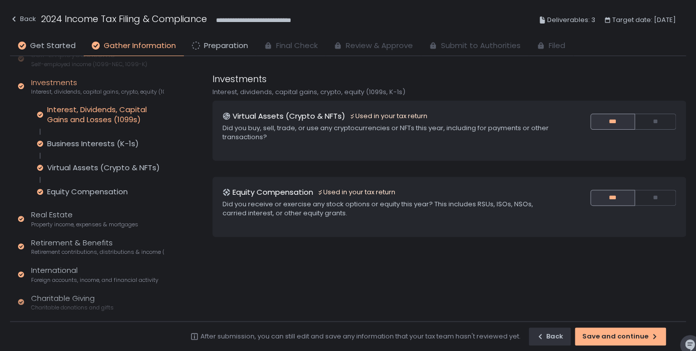
click at [124, 122] on div "Interest, Dividends, Capital Gains and Losses (1099s)" at bounding box center [105, 115] width 117 height 20
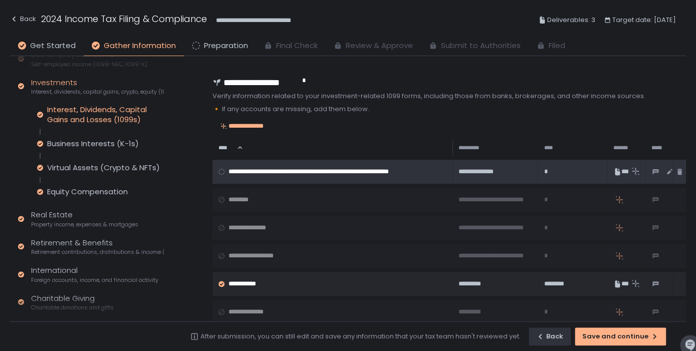
click at [290, 175] on span "**********" at bounding box center [338, 172] width 218 height 18
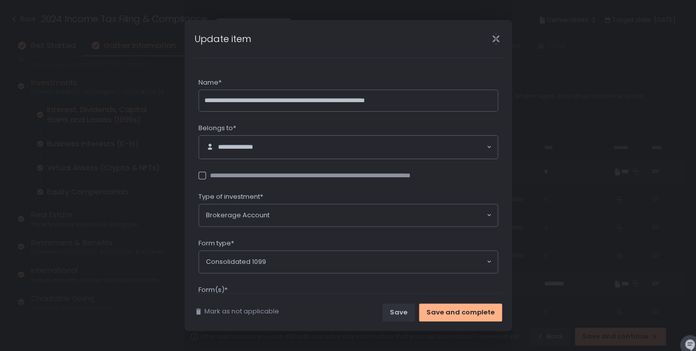
click at [501, 44] on icon "Close" at bounding box center [496, 39] width 11 height 11
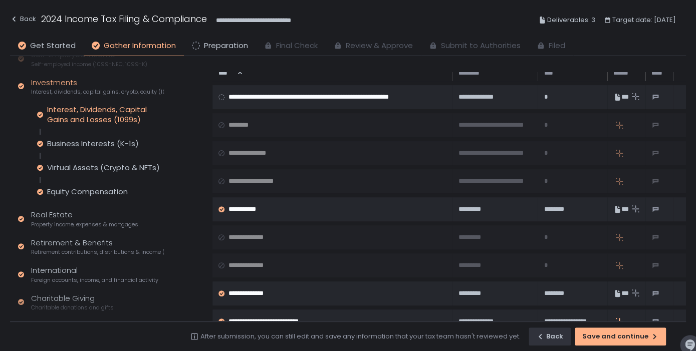
scroll to position [70, 0]
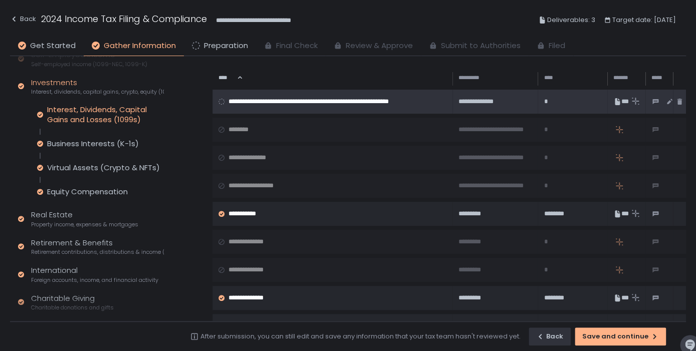
click at [378, 95] on span "**********" at bounding box center [338, 102] width 218 height 18
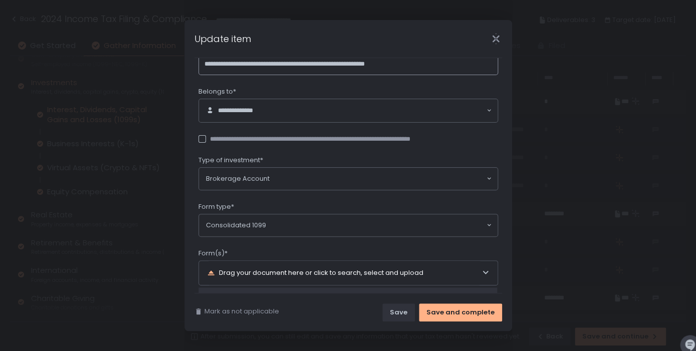
scroll to position [98, 0]
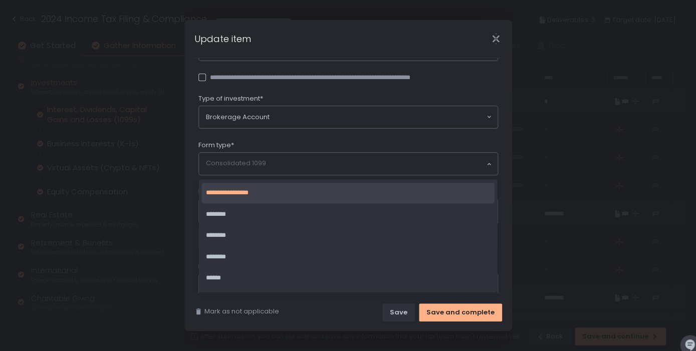
click at [303, 167] on input "Search for option" at bounding box center [346, 164] width 280 height 10
click at [299, 190] on li "**********" at bounding box center [348, 193] width 293 height 21
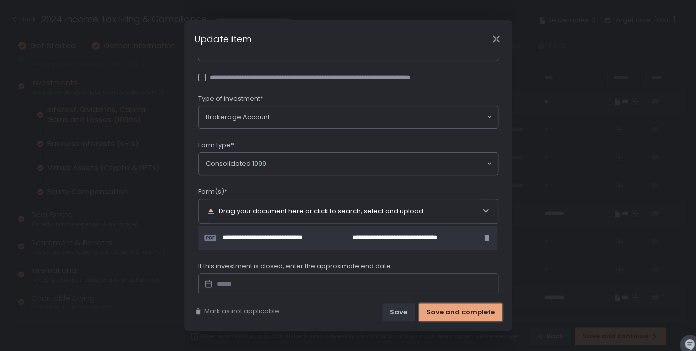
click at [454, 311] on div "Save and complete" at bounding box center [461, 312] width 68 height 9
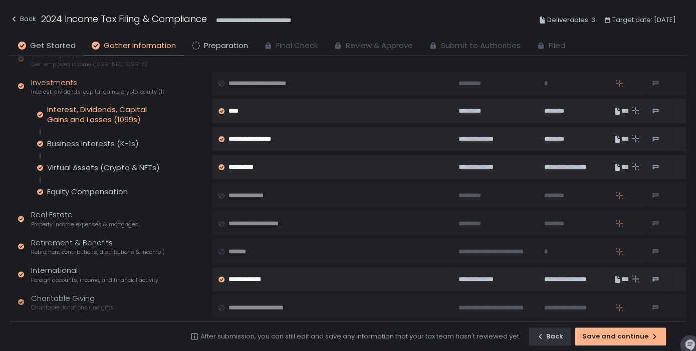
scroll to position [837, 0]
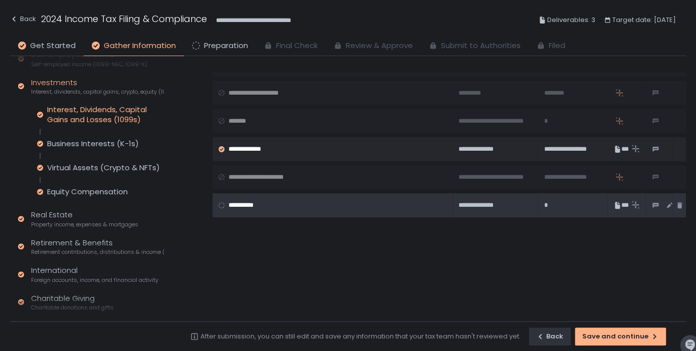
click at [398, 209] on div "**********" at bounding box center [333, 205] width 228 height 9
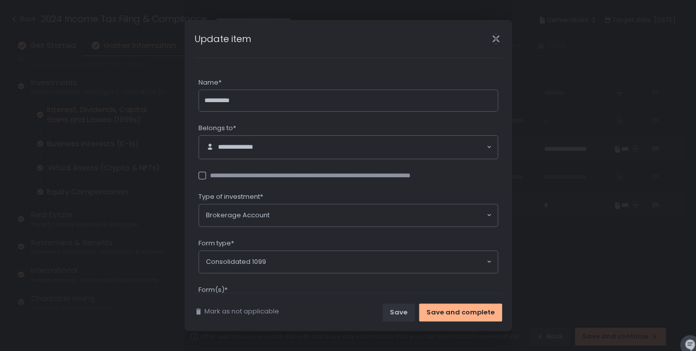
click at [333, 199] on div "Type of investment*" at bounding box center [349, 199] width 300 height 12
click at [325, 214] on input "Search for option" at bounding box center [378, 216] width 216 height 10
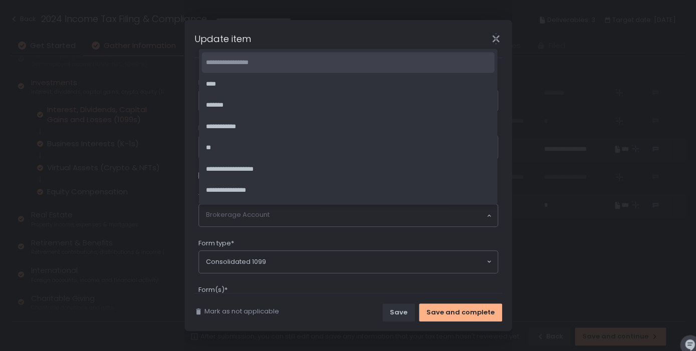
click at [318, 59] on li "**********" at bounding box center [348, 63] width 293 height 21
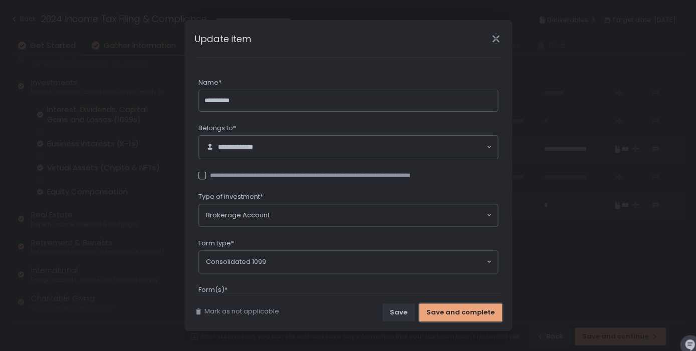
click at [451, 319] on button "Save and complete" at bounding box center [460, 313] width 83 height 18
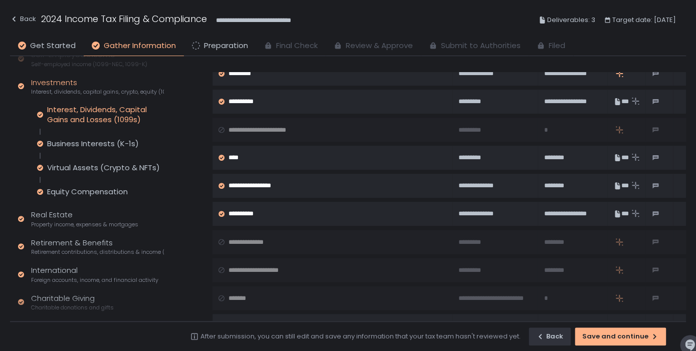
scroll to position [626, 0]
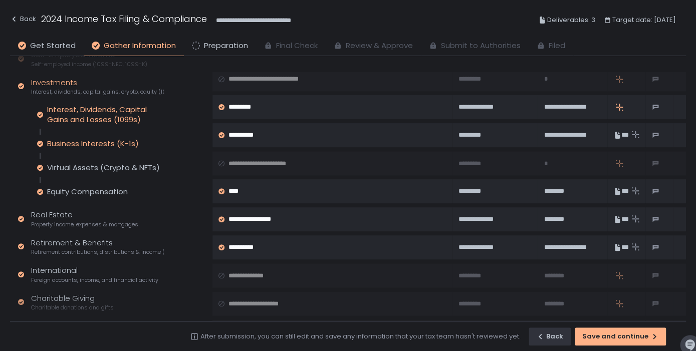
click at [126, 142] on div "Business Interests (K-1s)" at bounding box center [93, 144] width 92 height 10
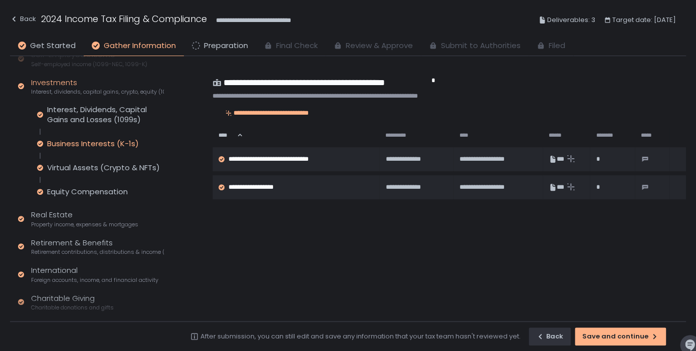
click at [126, 162] on div "Interest, Dividends, Capital Gains and Losses (1099s) Business Interests (K-1s)…" at bounding box center [100, 151] width 127 height 92
click at [126, 166] on div "Virtual Assets (Crypto & NFTs)" at bounding box center [103, 168] width 113 height 10
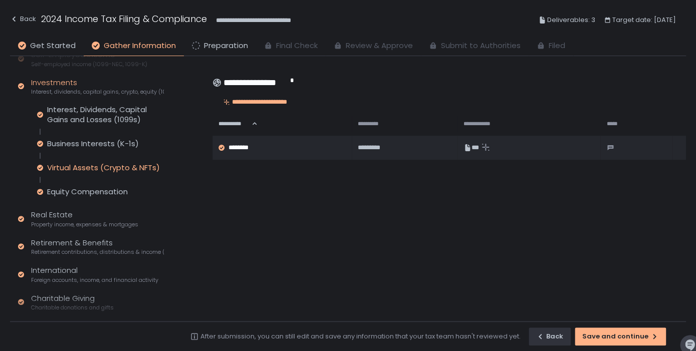
click at [123, 185] on div "Interest, Dividends, Capital Gains and Losses (1099s) Business Interests (K-1s)…" at bounding box center [100, 151] width 127 height 92
click at [122, 193] on div "Equity Compensation" at bounding box center [87, 192] width 81 height 10
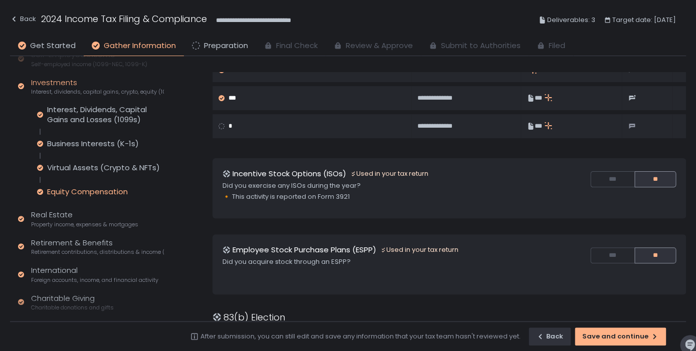
scroll to position [215, 0]
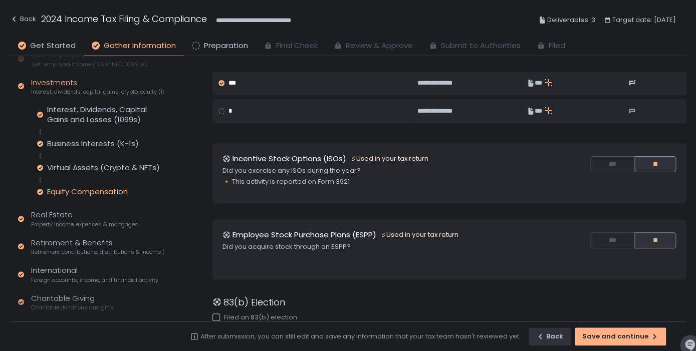
click at [96, 237] on div "Quick Assessment Tax Profile Contact info, residence, and dependents Employment…" at bounding box center [89, 218] width 158 height 531
click at [99, 229] on div "Quick Assessment Tax Profile Contact info, residence, and dependents Employment…" at bounding box center [89, 218] width 158 height 531
click at [99, 220] on div "Real Estate Property income, expenses & mortgages" at bounding box center [84, 219] width 107 height 19
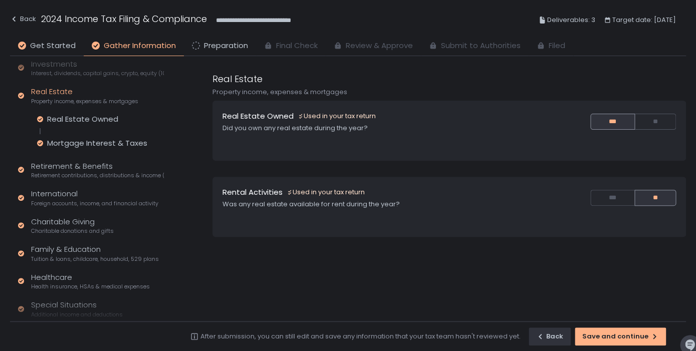
scroll to position [127, 0]
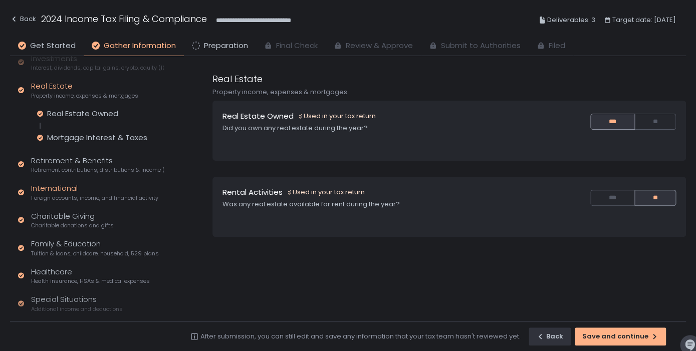
click at [96, 195] on span "Foreign accounts, income, and financial activity" at bounding box center [94, 199] width 127 height 8
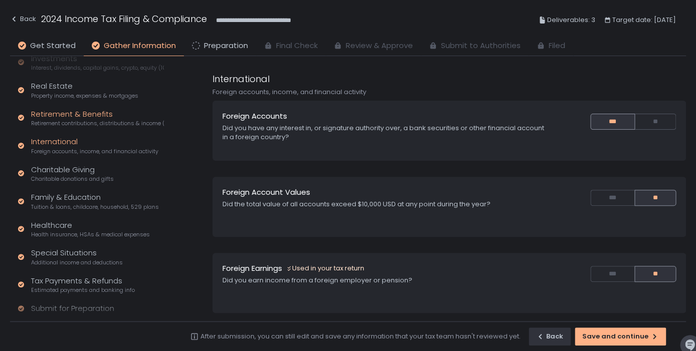
click at [95, 121] on span "Retirement contributions, distributions & income (1099-R, 5498)" at bounding box center [97, 124] width 133 height 8
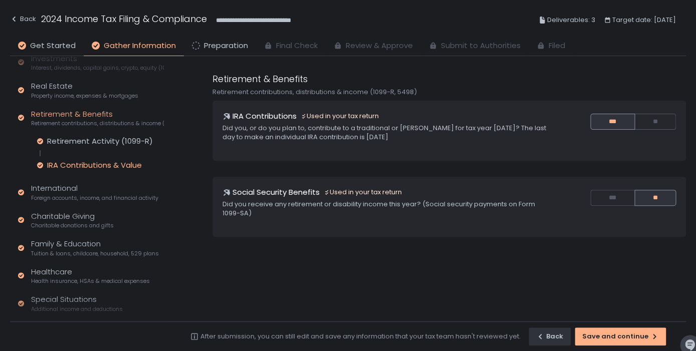
click at [110, 166] on div "IRA Contributions & Value" at bounding box center [94, 165] width 95 height 10
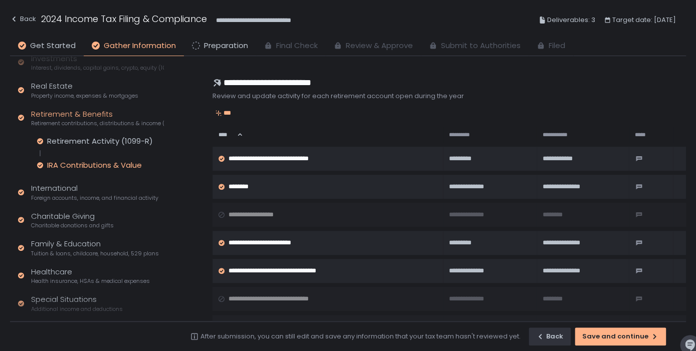
scroll to position [194, 0]
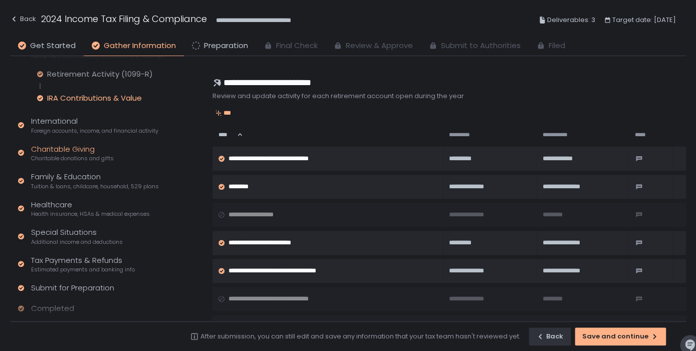
click at [95, 156] on span "Charitable donations and gifts" at bounding box center [72, 159] width 83 height 8
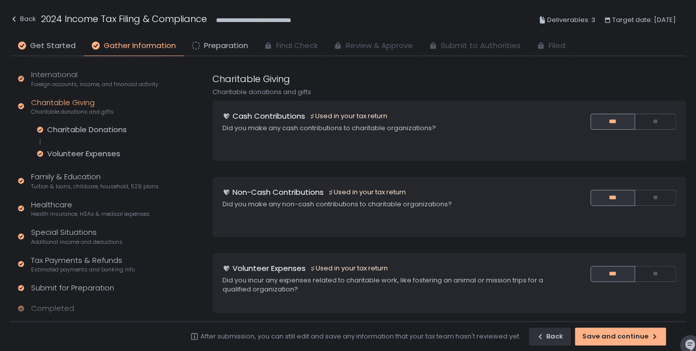
scroll to position [208, 0]
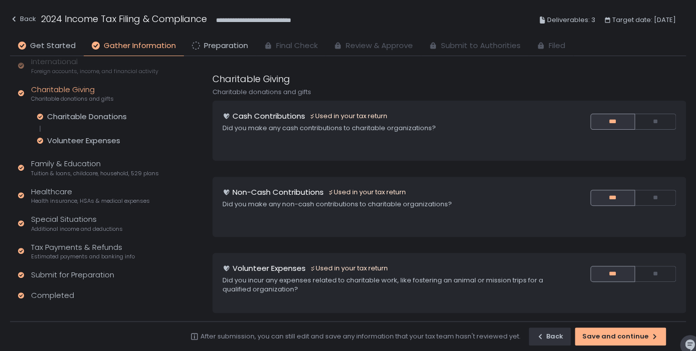
click at [101, 122] on div "Charitable Donations Volunteer Expenses" at bounding box center [100, 129] width 127 height 34
click at [101, 119] on div "Charitable Donations" at bounding box center [87, 117] width 80 height 10
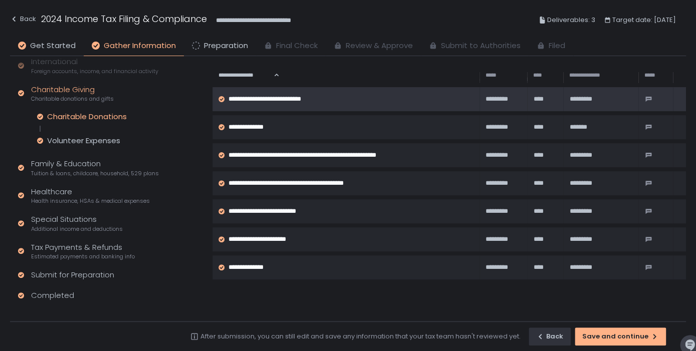
scroll to position [65, 0]
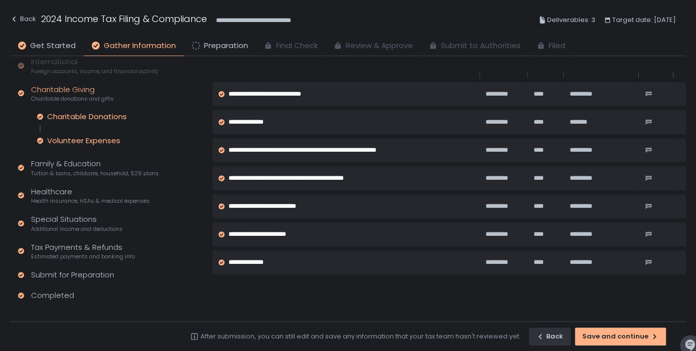
click at [113, 143] on div "Volunteer Expenses" at bounding box center [83, 141] width 73 height 10
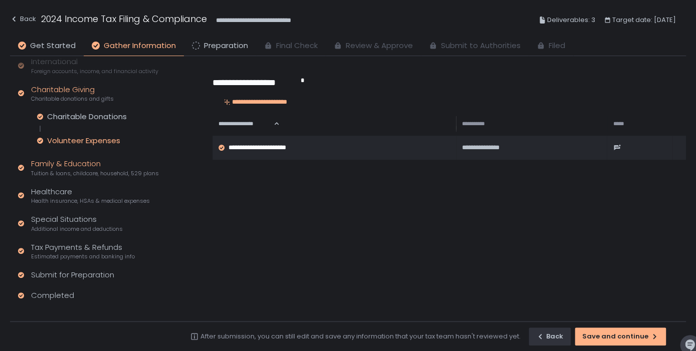
click at [109, 170] on span "Tuition & loans, childcare, household, 529 plans" at bounding box center [95, 174] width 128 height 8
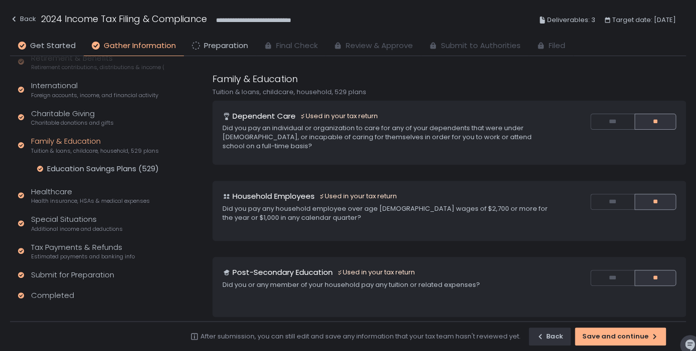
scroll to position [184, 0]
click at [108, 198] on span "Health insurance, HSAs & medical expenses" at bounding box center [90, 202] width 119 height 8
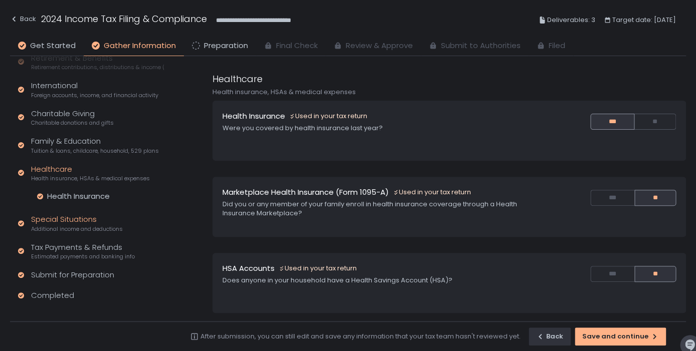
click at [104, 228] on span "Additional income and deductions" at bounding box center [77, 230] width 92 height 8
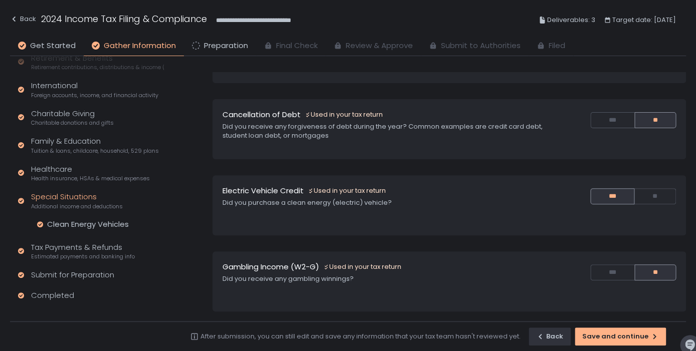
scroll to position [119, 0]
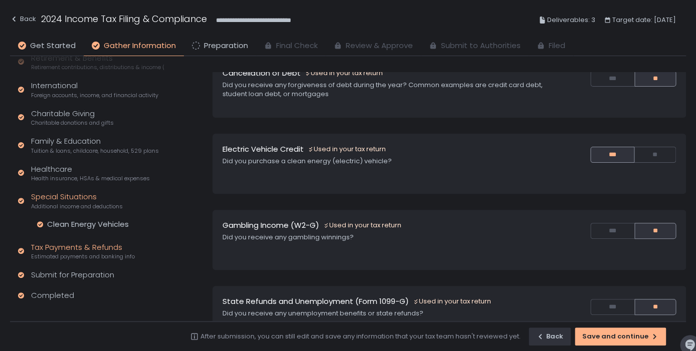
click at [99, 245] on div "Tax Payments & Refunds Estimated payments and banking info" at bounding box center [83, 251] width 104 height 19
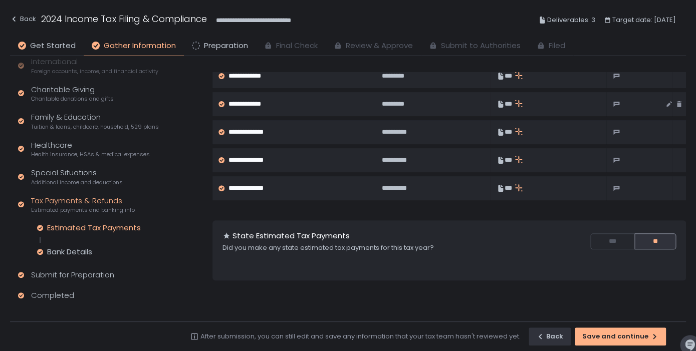
scroll to position [206, 0]
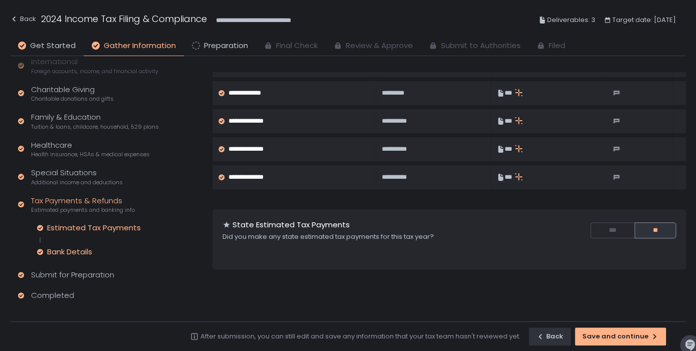
click at [89, 249] on div "Bank Details" at bounding box center [69, 252] width 45 height 10
